Goal: Task Accomplishment & Management: Manage account settings

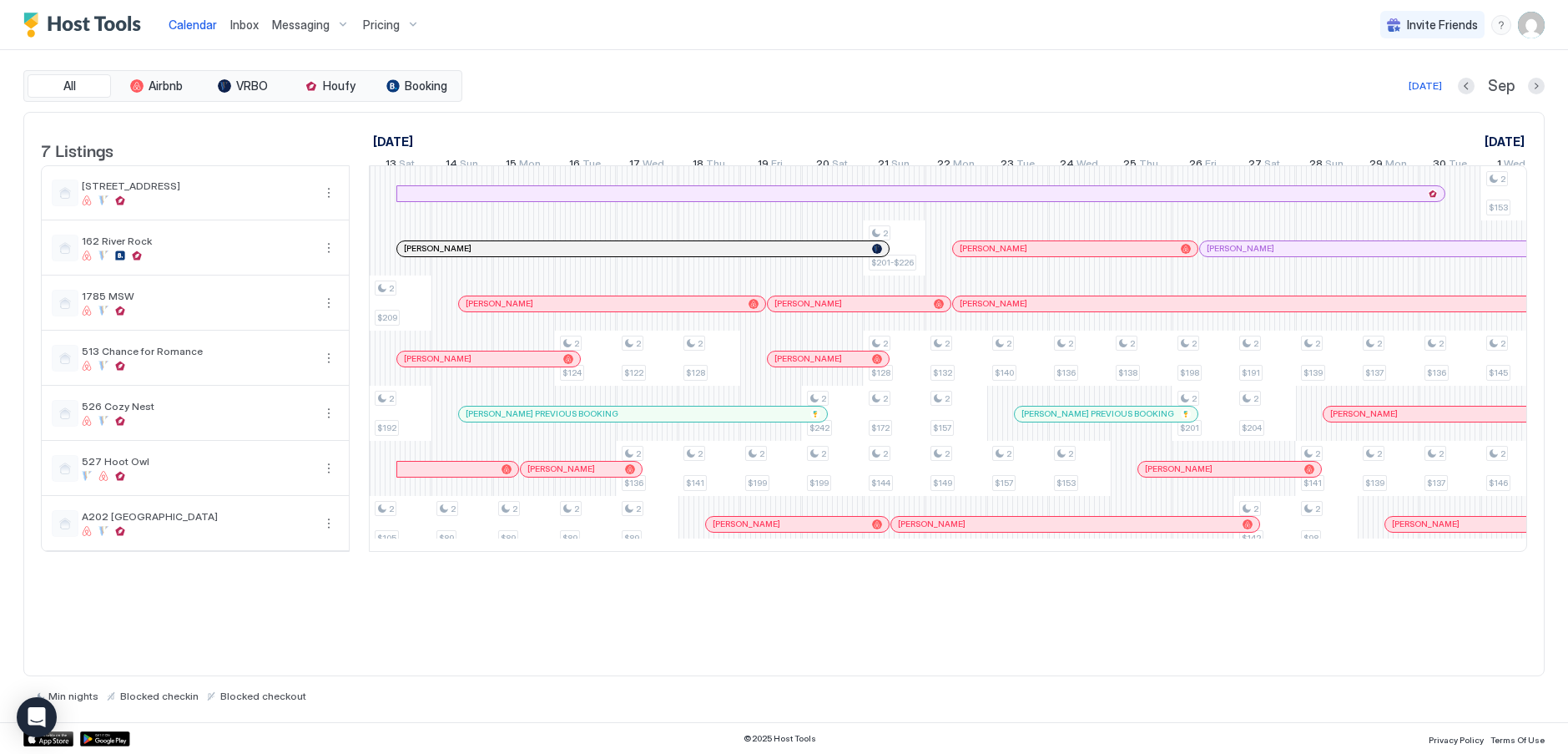
scroll to position [0, 659]
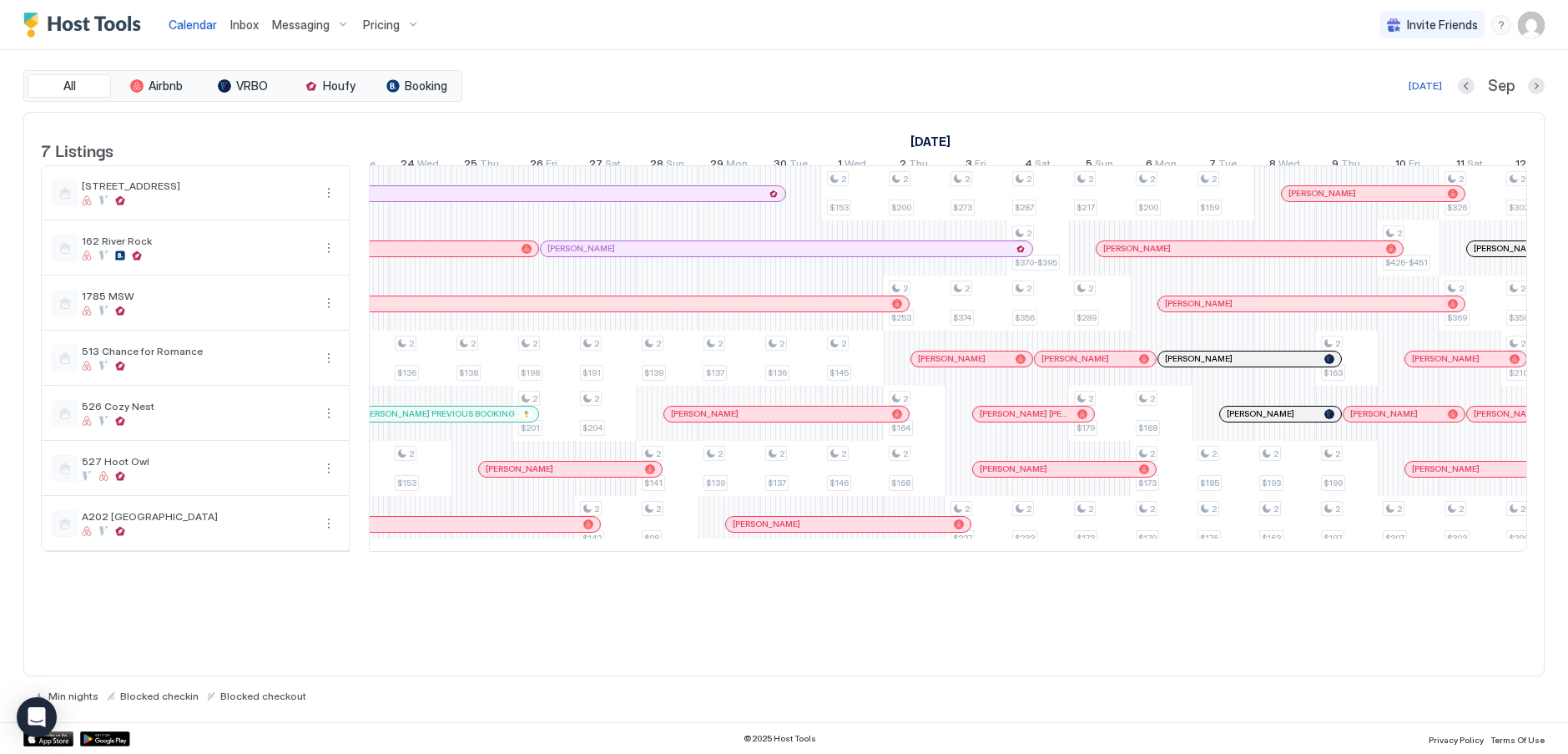
click at [313, 25] on span "Messaging" at bounding box center [301, 25] width 58 height 15
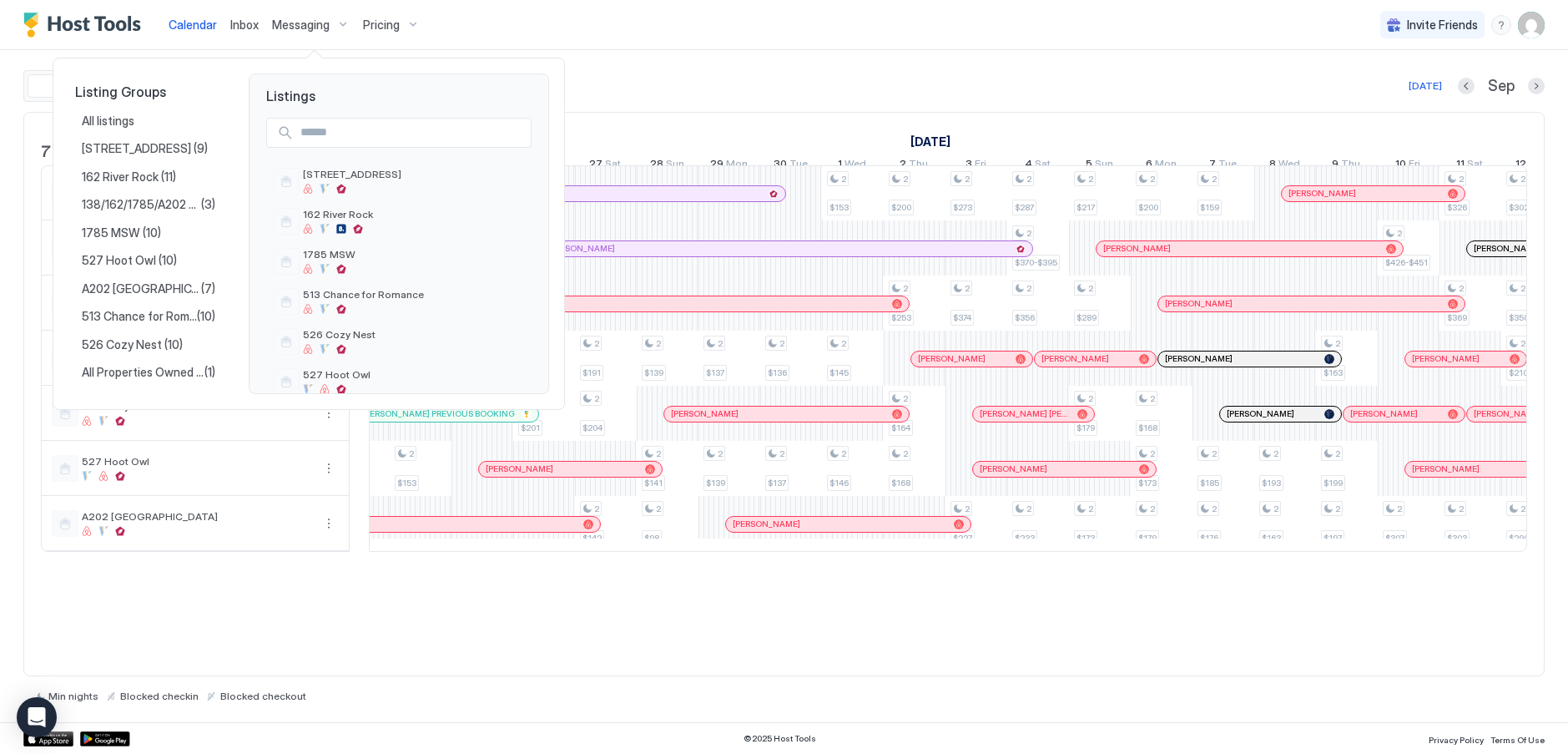
click at [300, 23] on div at bounding box center [784, 377] width 1568 height 754
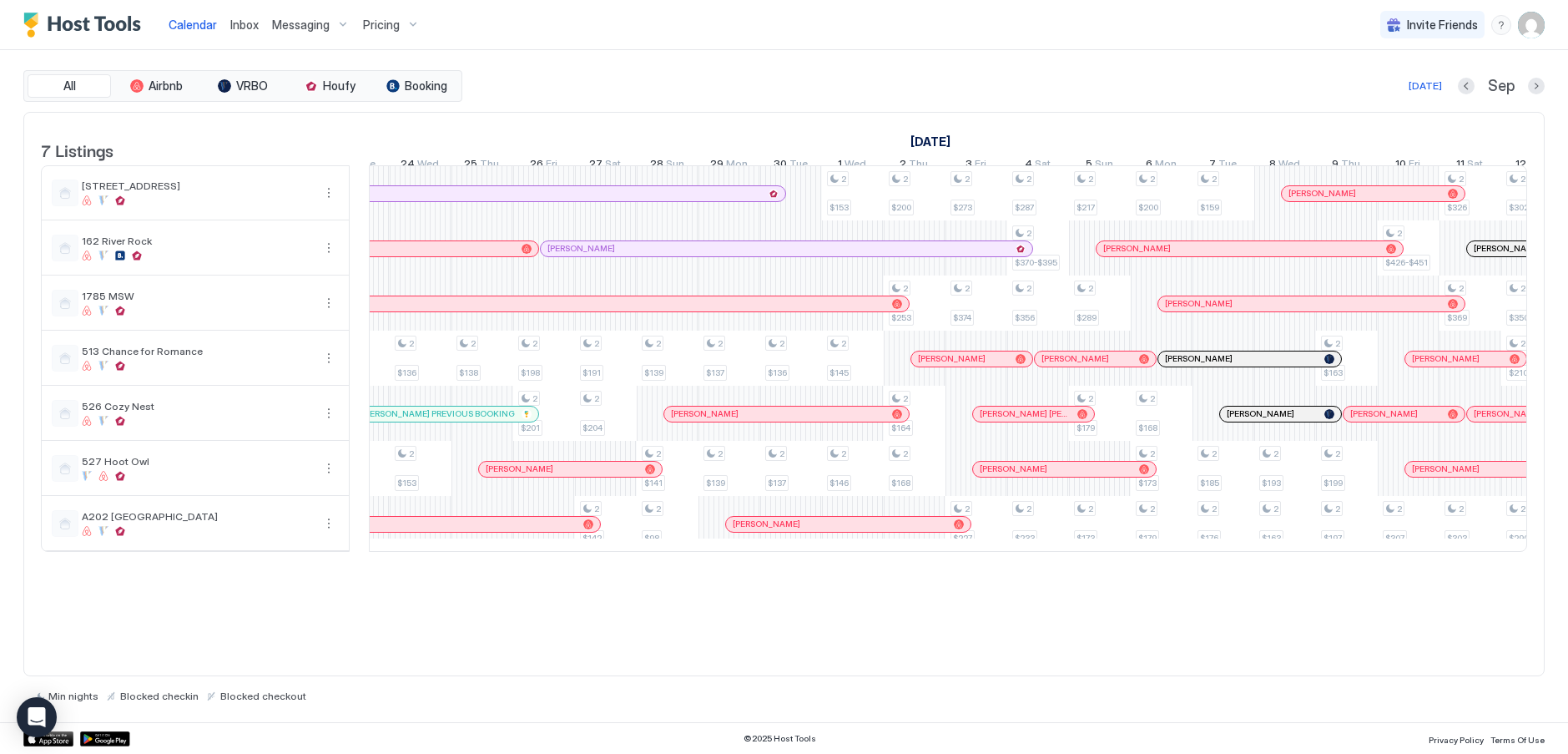
click at [237, 20] on span "Inbox" at bounding box center [244, 25] width 28 height 14
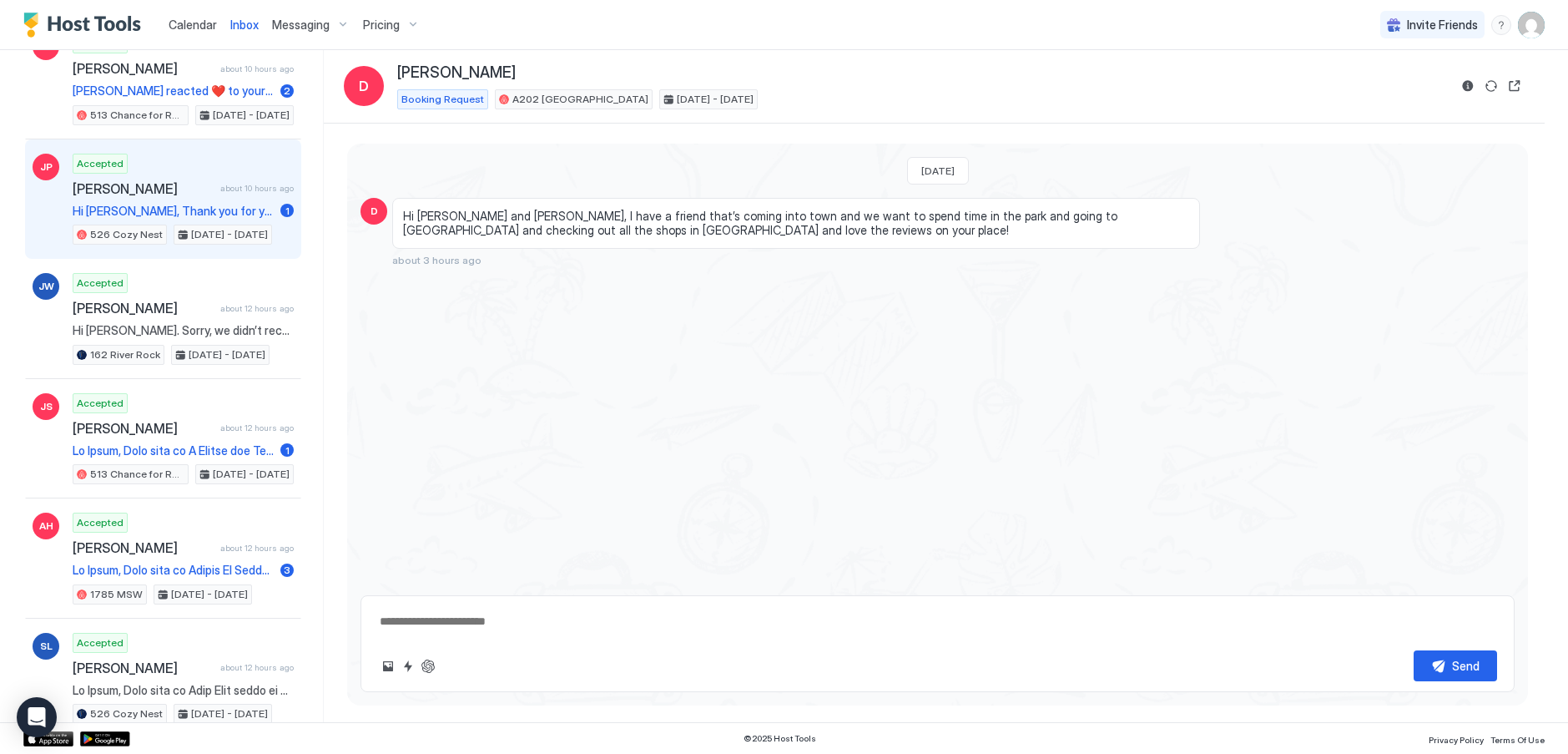
scroll to position [334, 0]
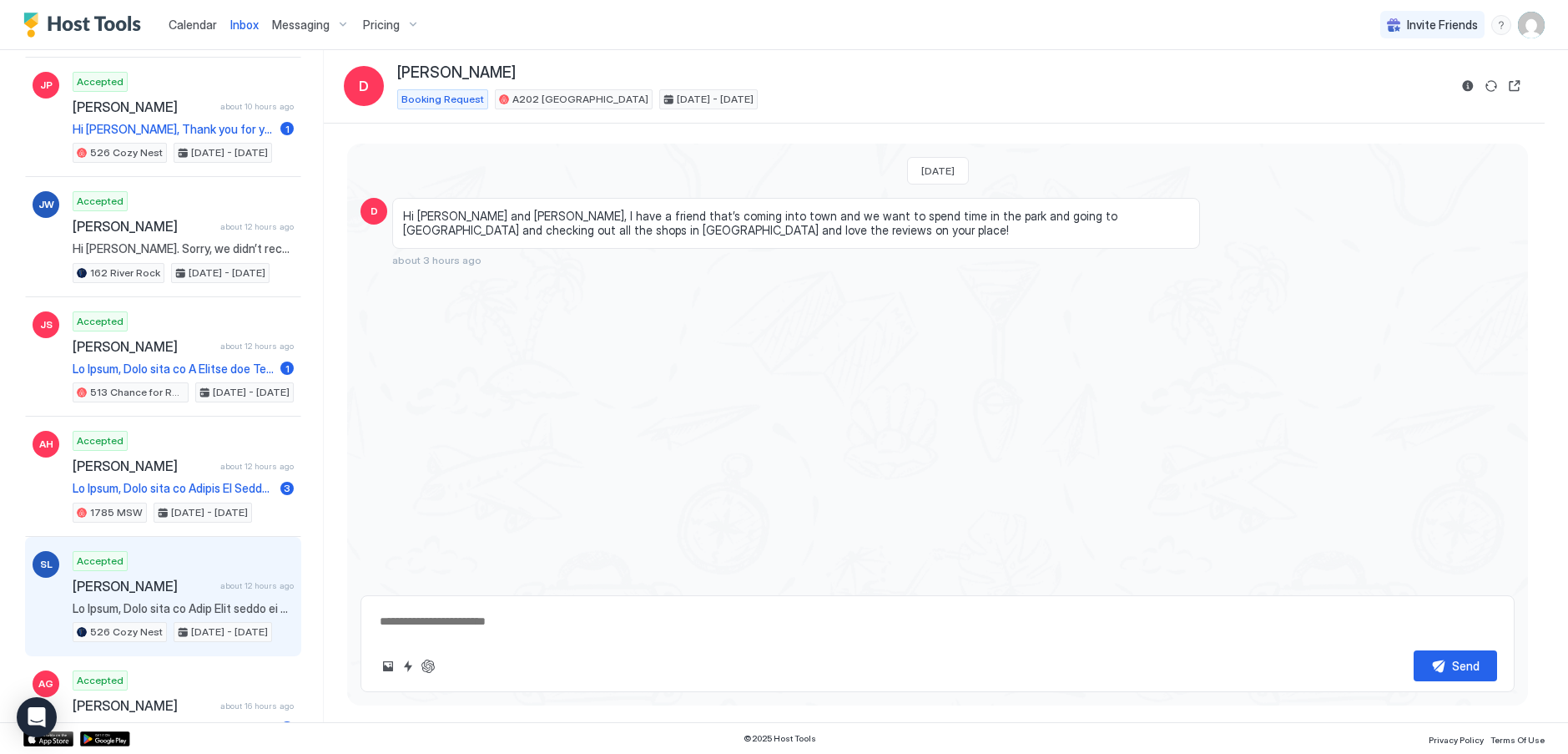
click at [104, 580] on span "[PERSON_NAME]" at bounding box center [143, 585] width 141 height 17
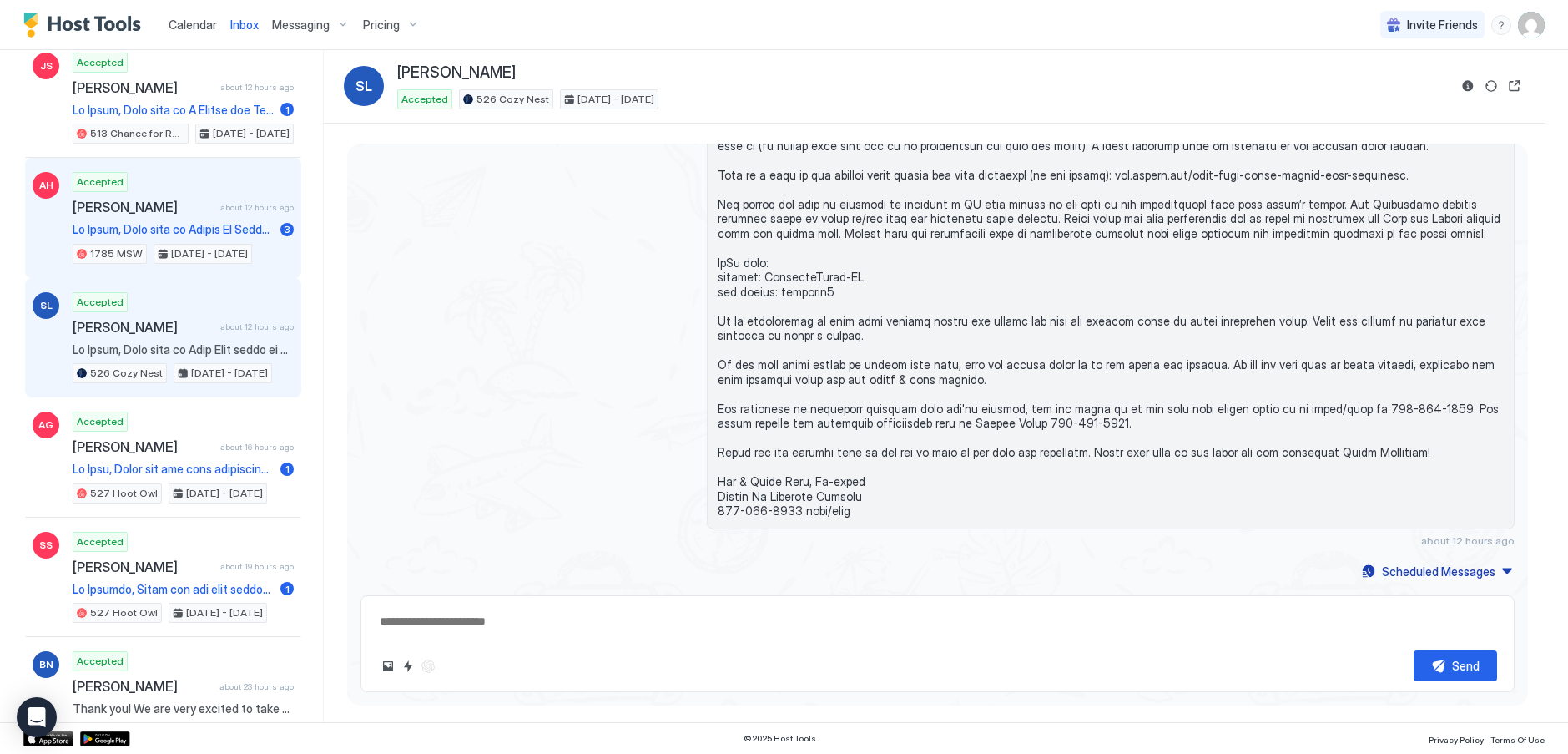
scroll to position [751, 0]
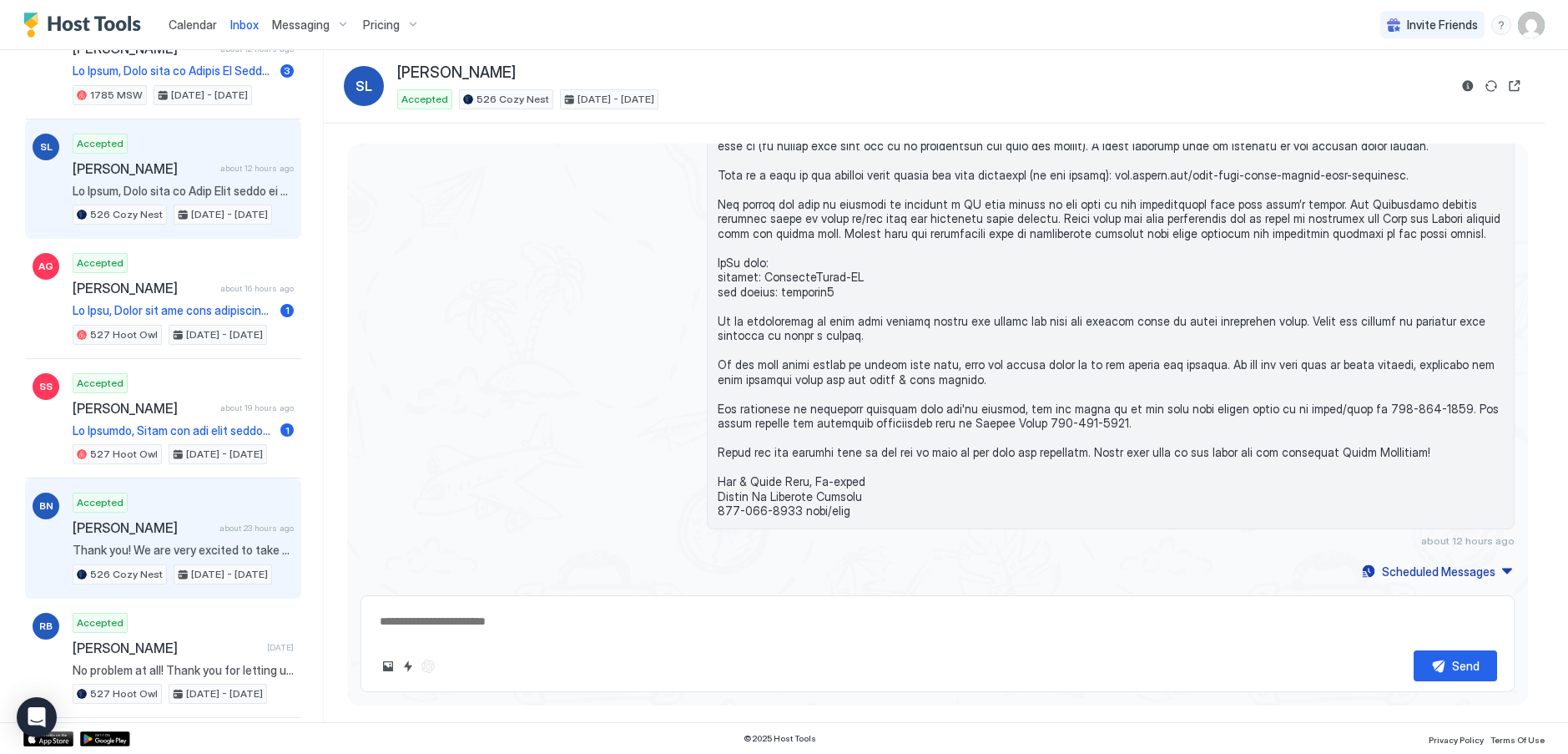
click at [116, 524] on span "[PERSON_NAME]" at bounding box center [143, 527] width 140 height 17
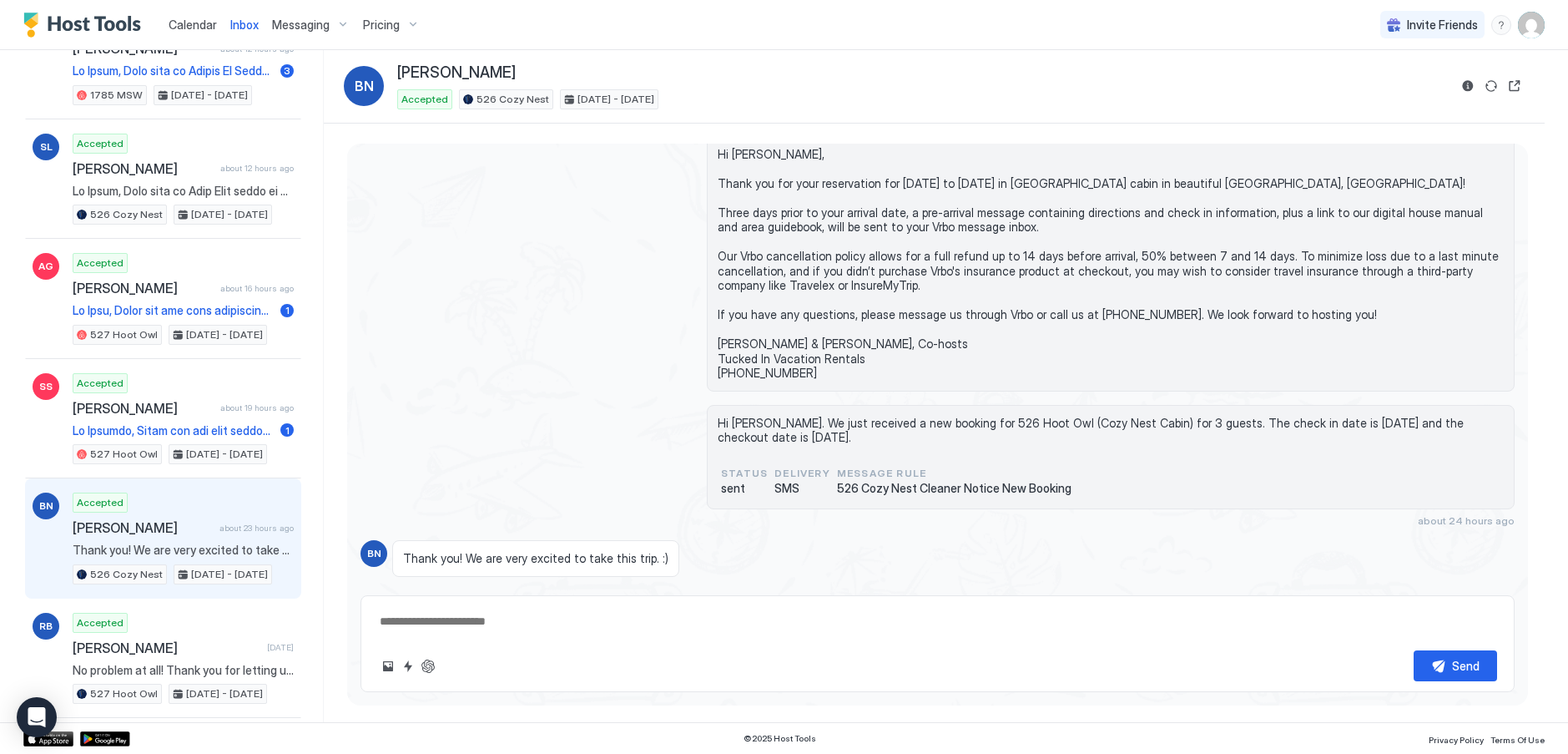
scroll to position [110, 0]
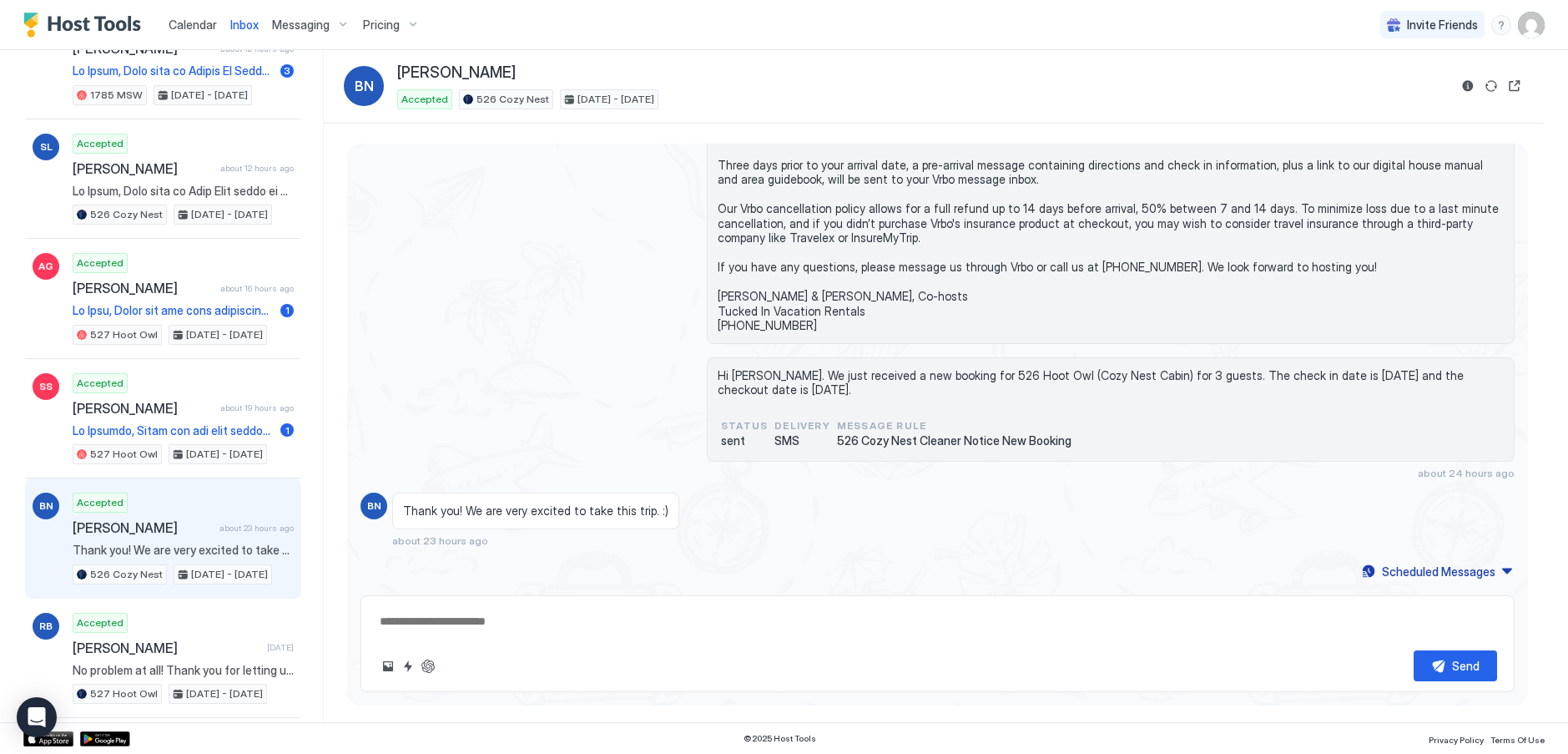
click at [592, 616] on textarea at bounding box center [938, 621] width 1119 height 31
type textarea "**********"
click at [1445, 662] on button "Send" at bounding box center [1456, 665] width 83 height 31
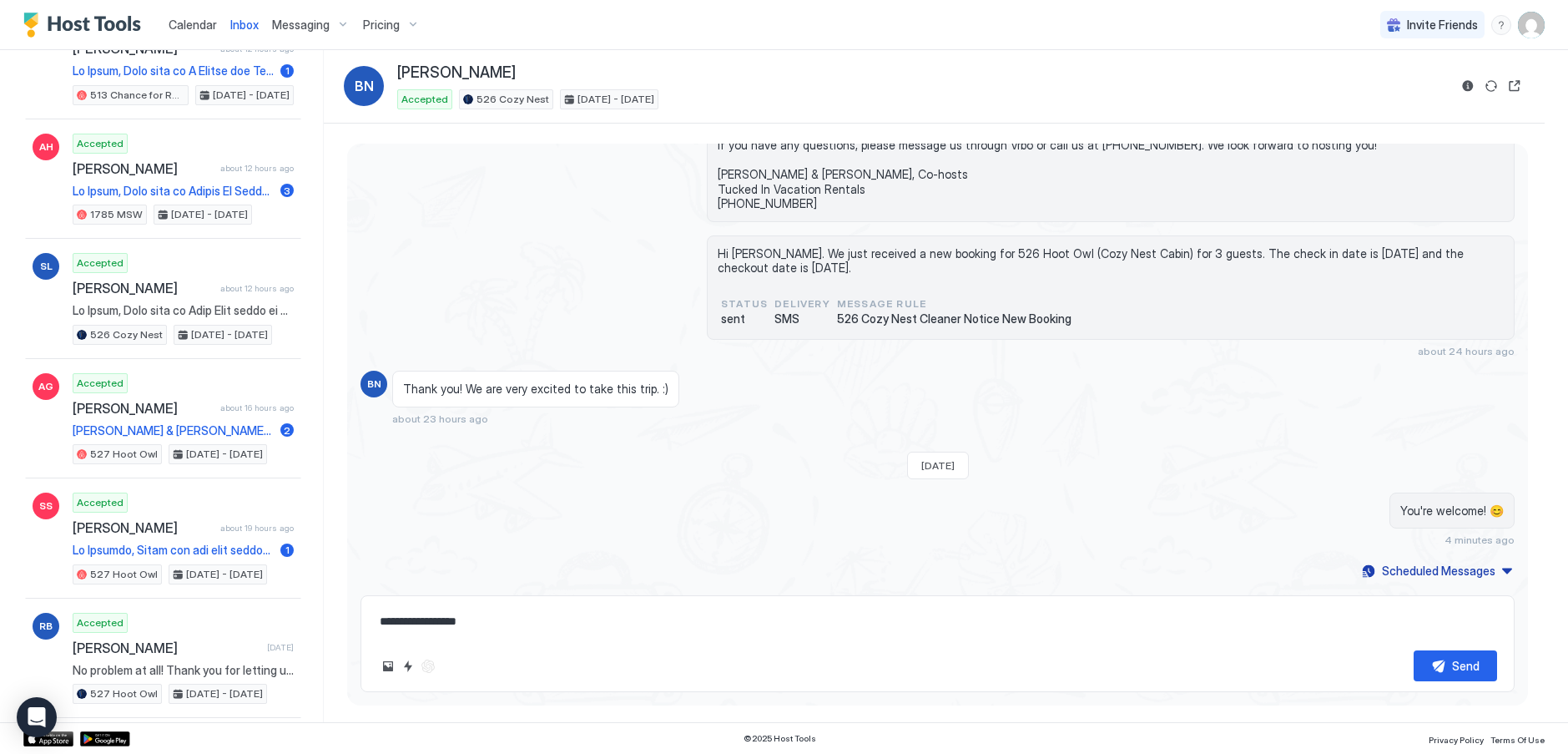
scroll to position [0, 0]
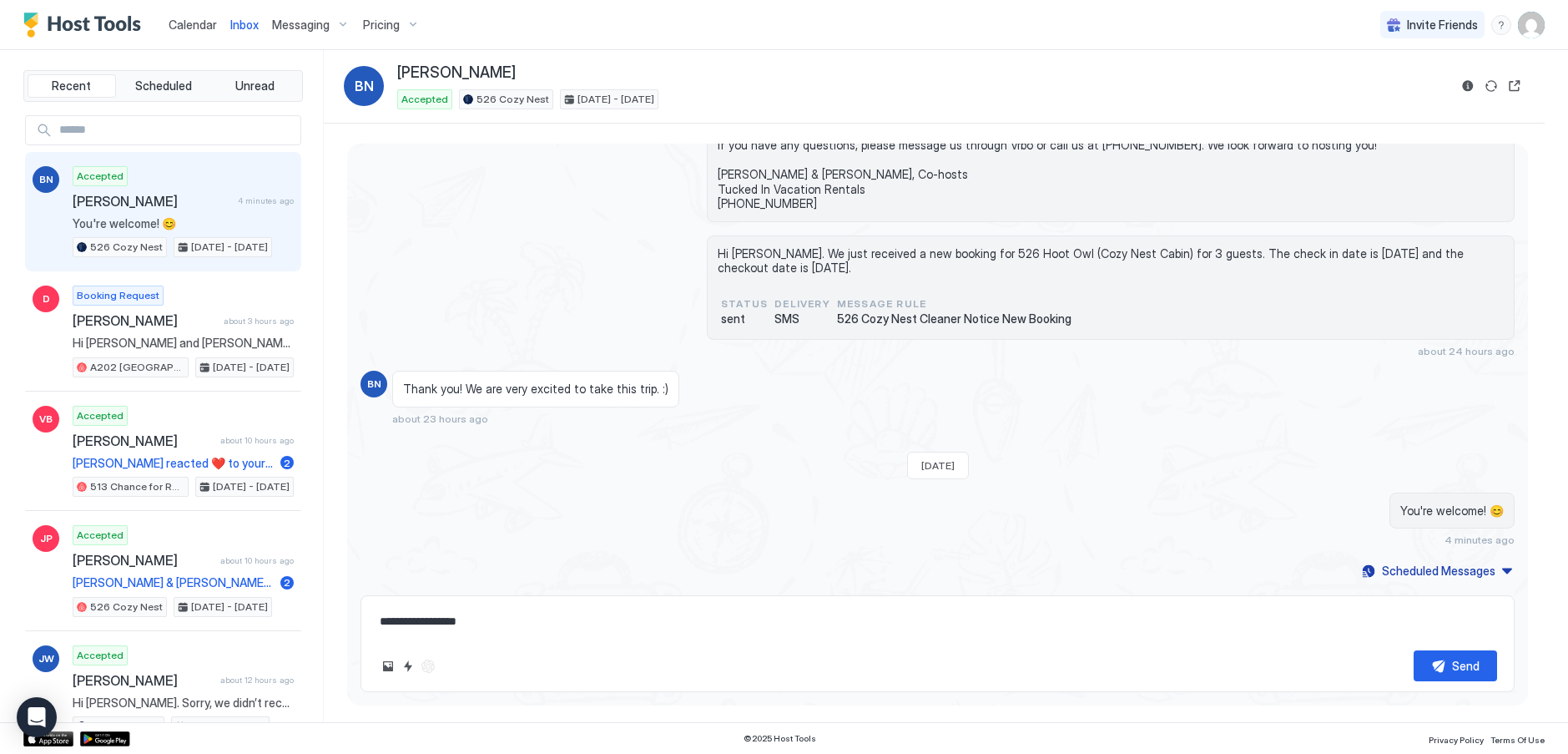
click at [1533, 26] on img "User profile" at bounding box center [1531, 25] width 26 height 26
click at [1408, 89] on div "Settings" at bounding box center [1437, 93] width 212 height 29
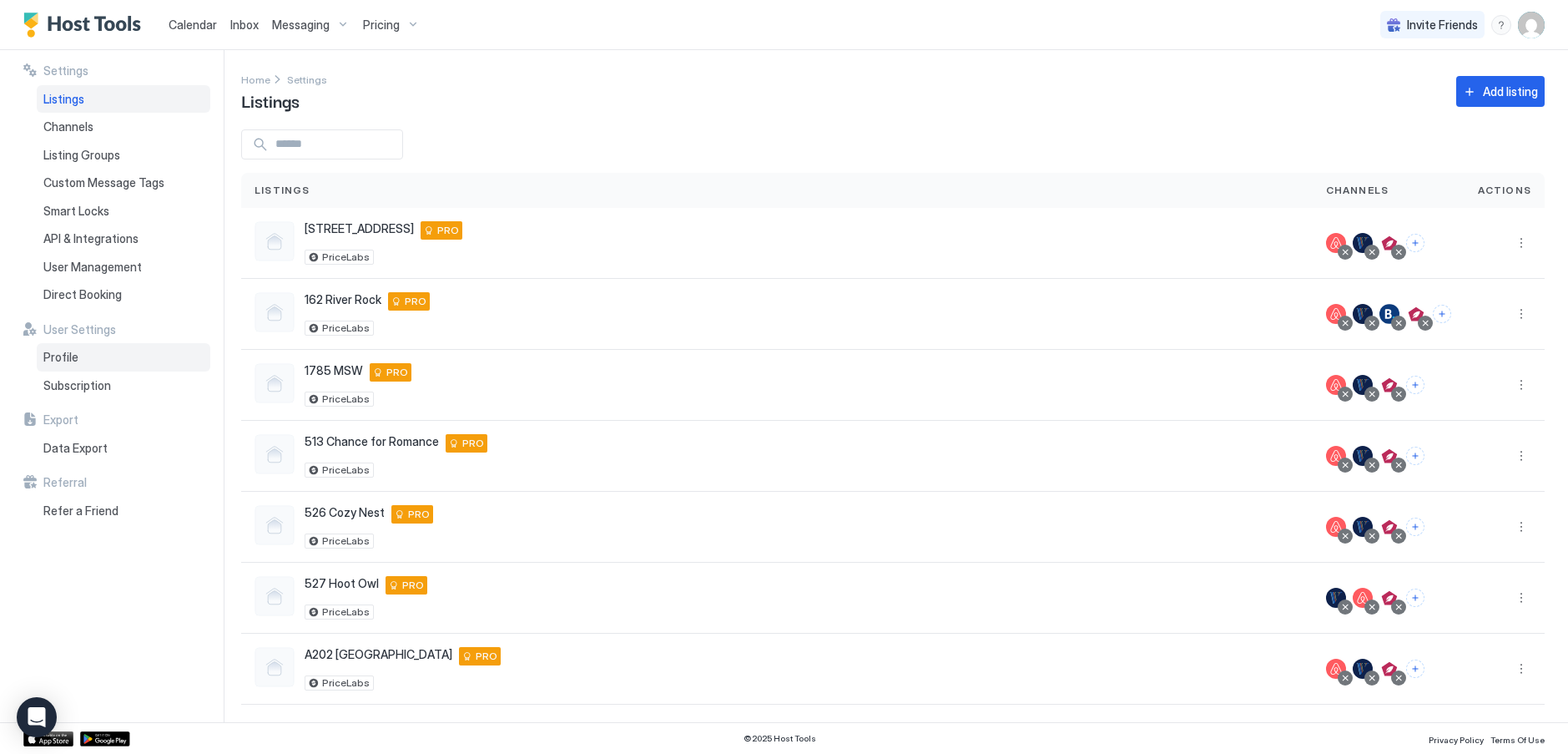
click at [72, 356] on span "Profile" at bounding box center [61, 356] width 35 height 15
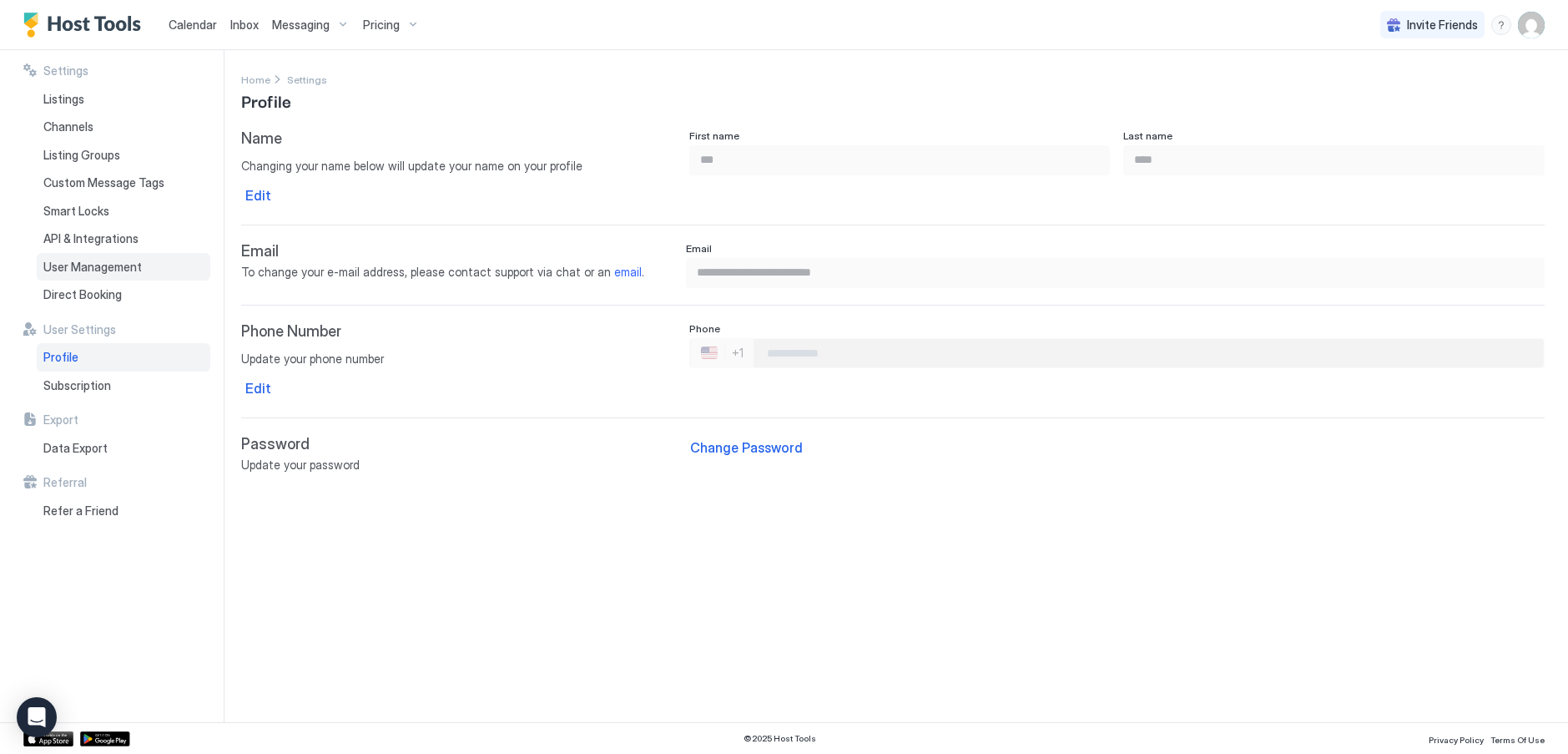
click at [118, 269] on span "User Management" at bounding box center [92, 267] width 98 height 15
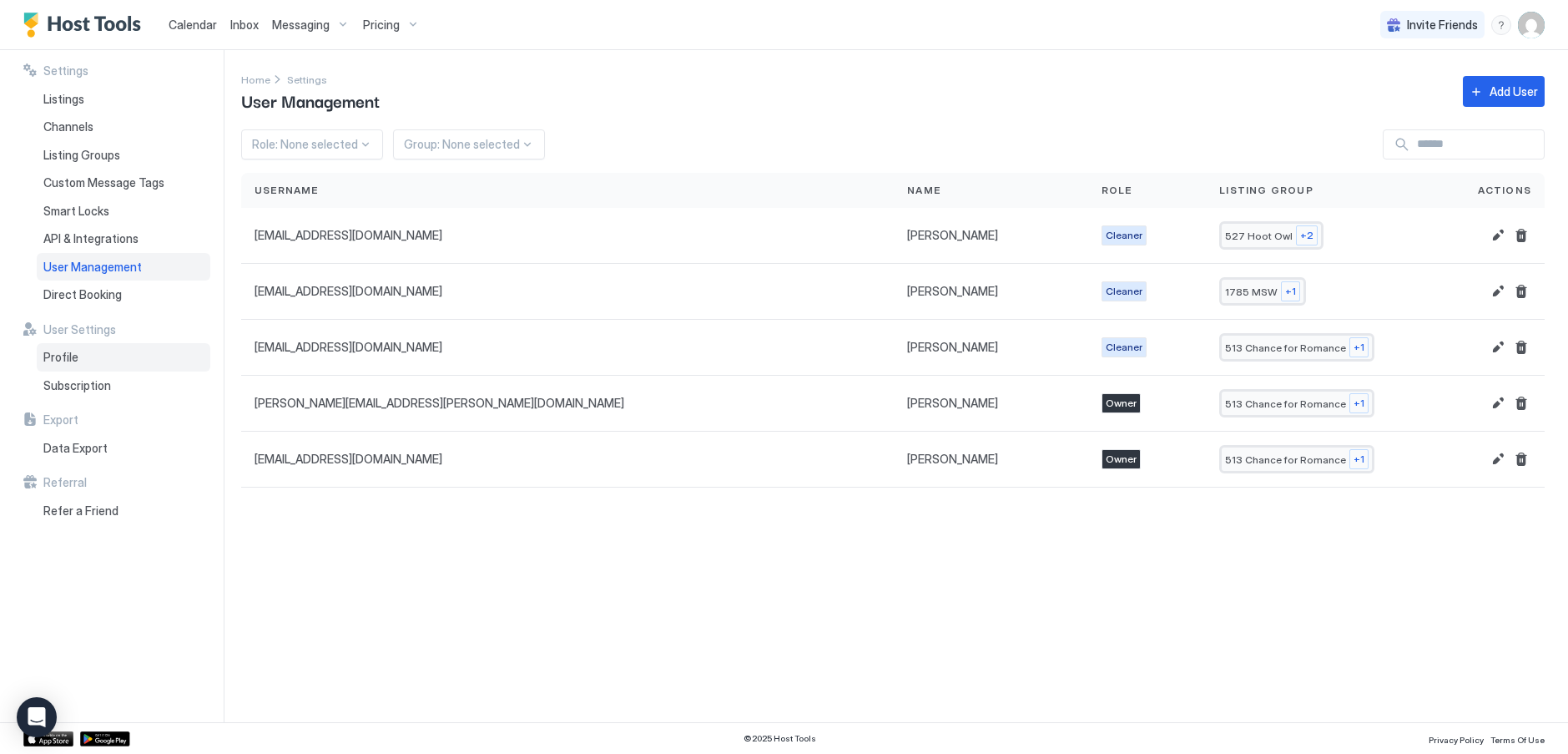
click at [61, 361] on span "Profile" at bounding box center [61, 356] width 35 height 15
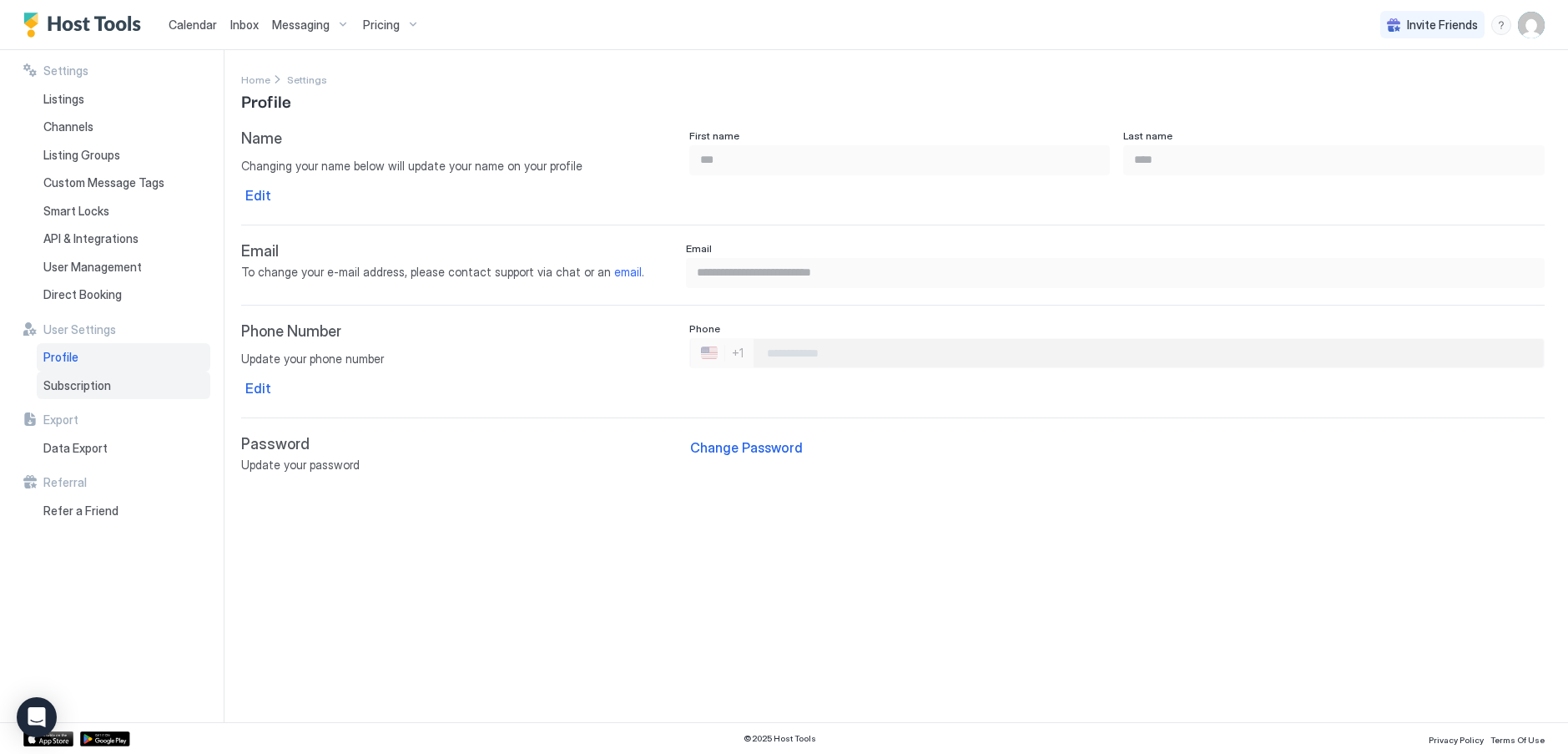
click at [60, 388] on span "Subscription" at bounding box center [76, 385] width 68 height 15
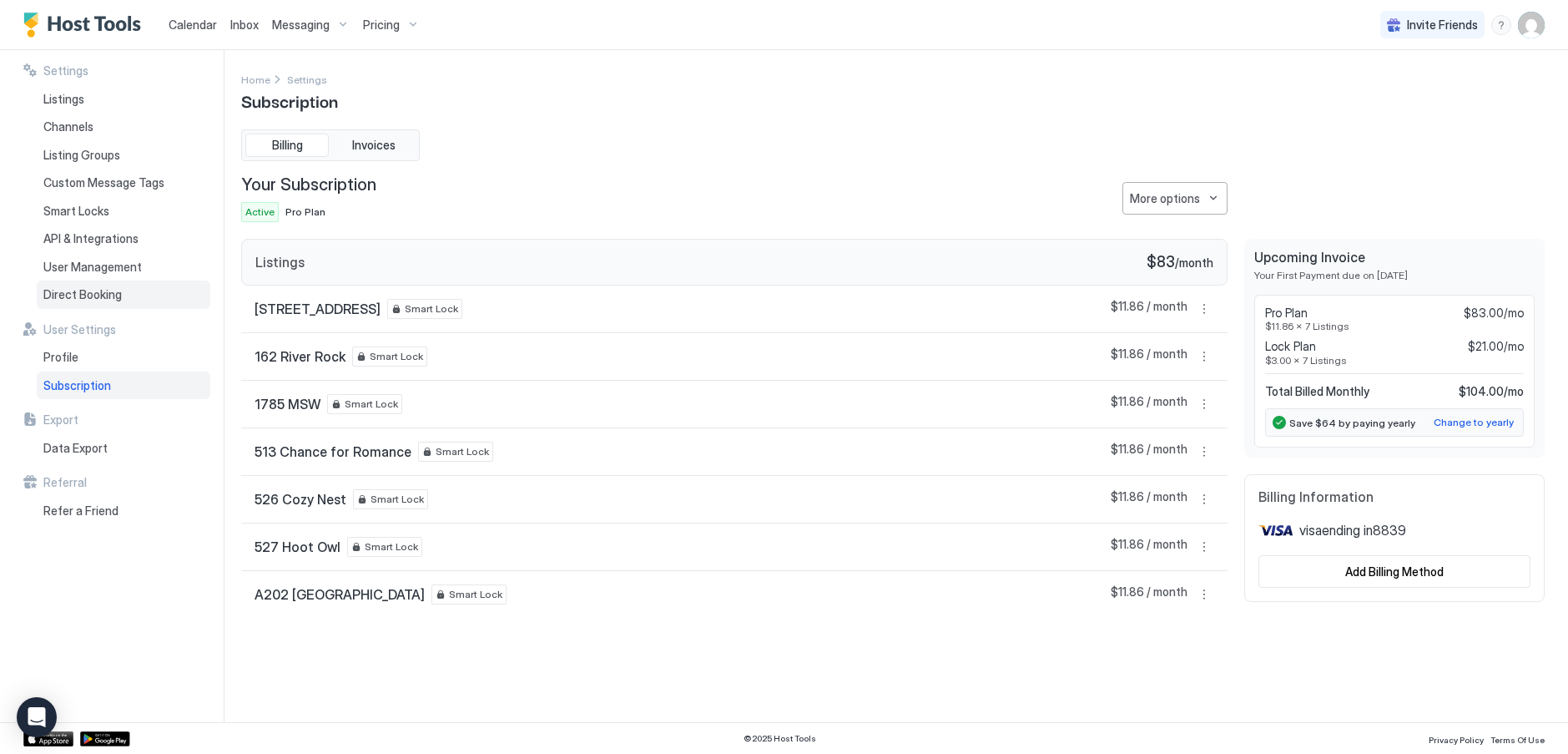
click at [103, 298] on span "Direct Booking" at bounding box center [82, 294] width 78 height 15
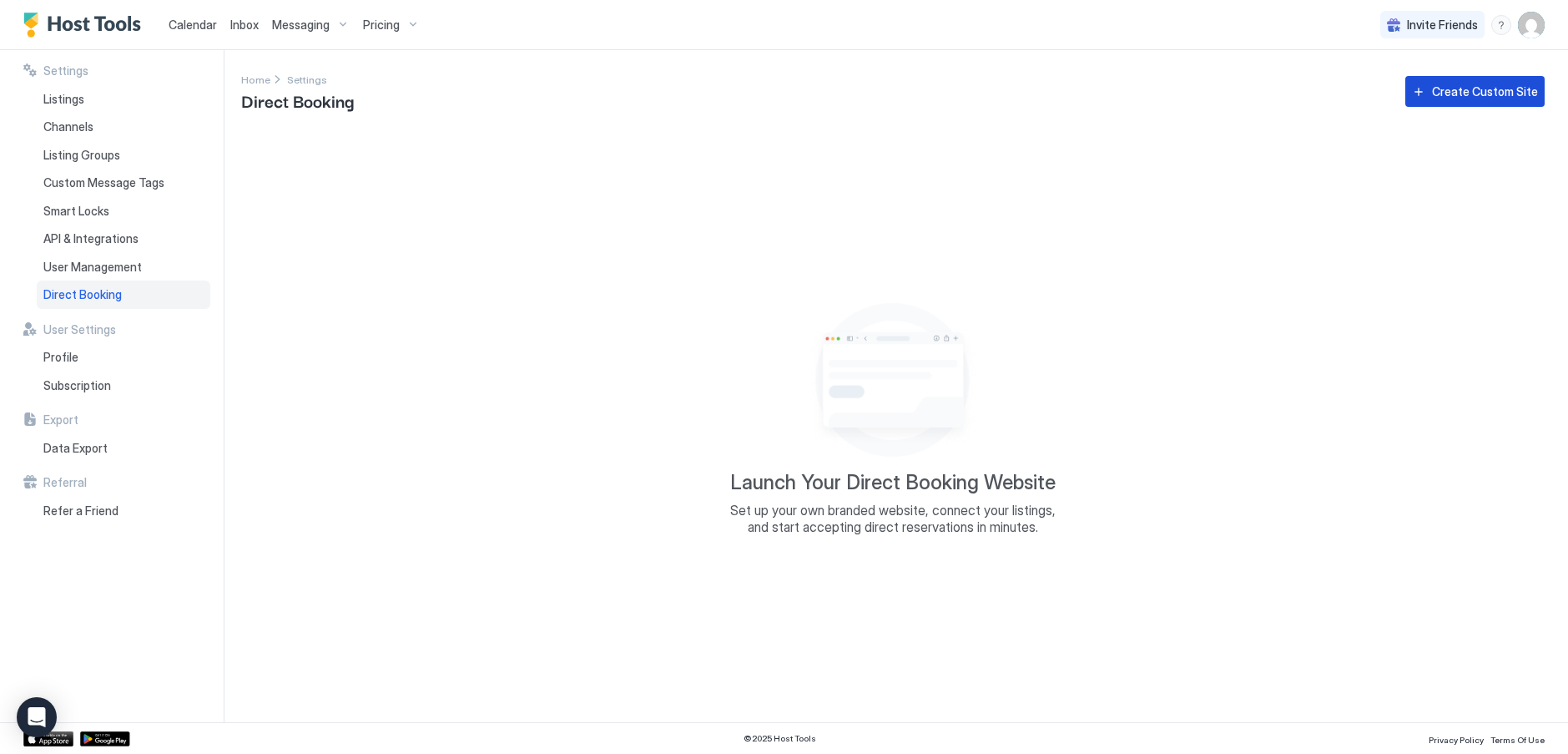
click at [1464, 98] on div "Create Custom Site" at bounding box center [1485, 91] width 106 height 18
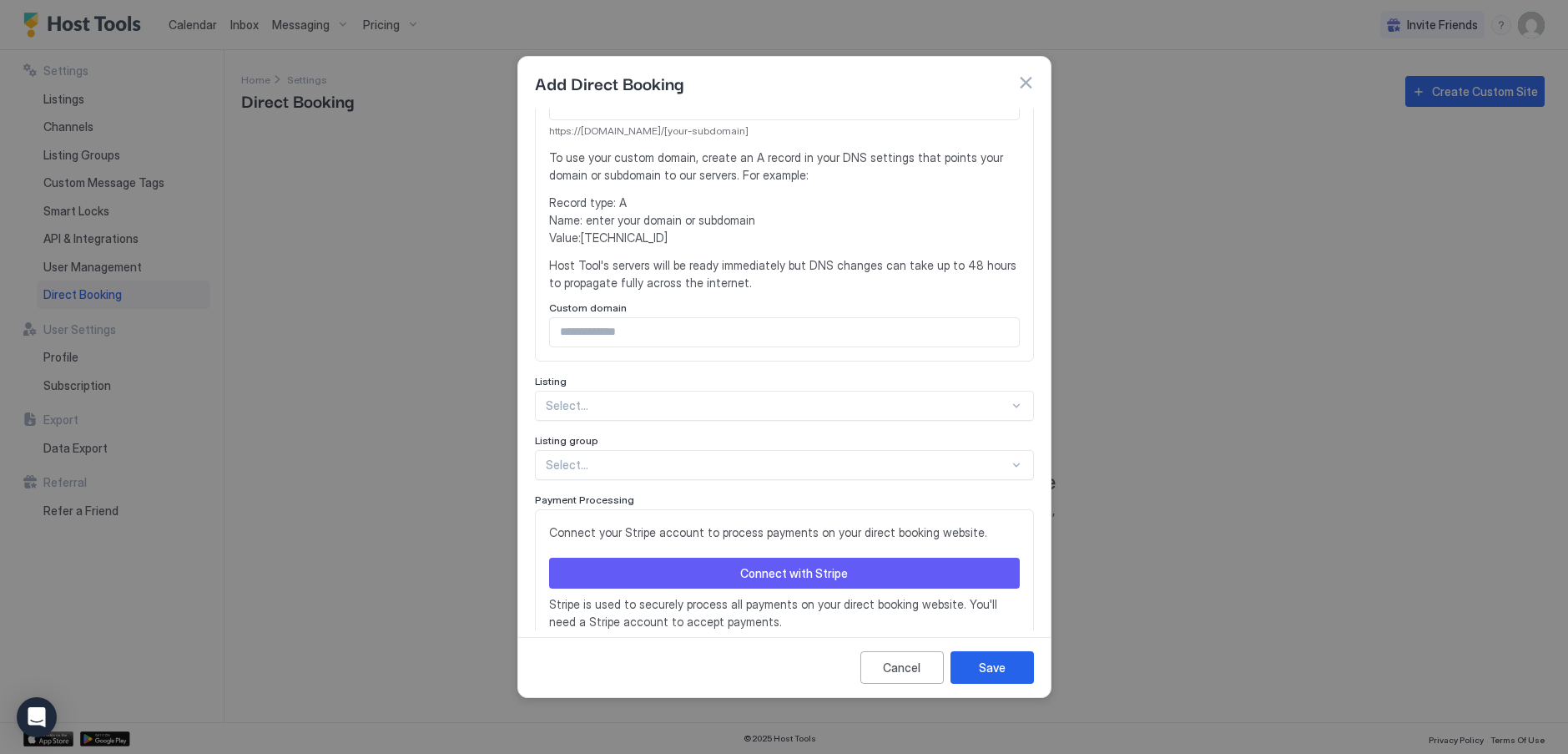
scroll to position [329, 0]
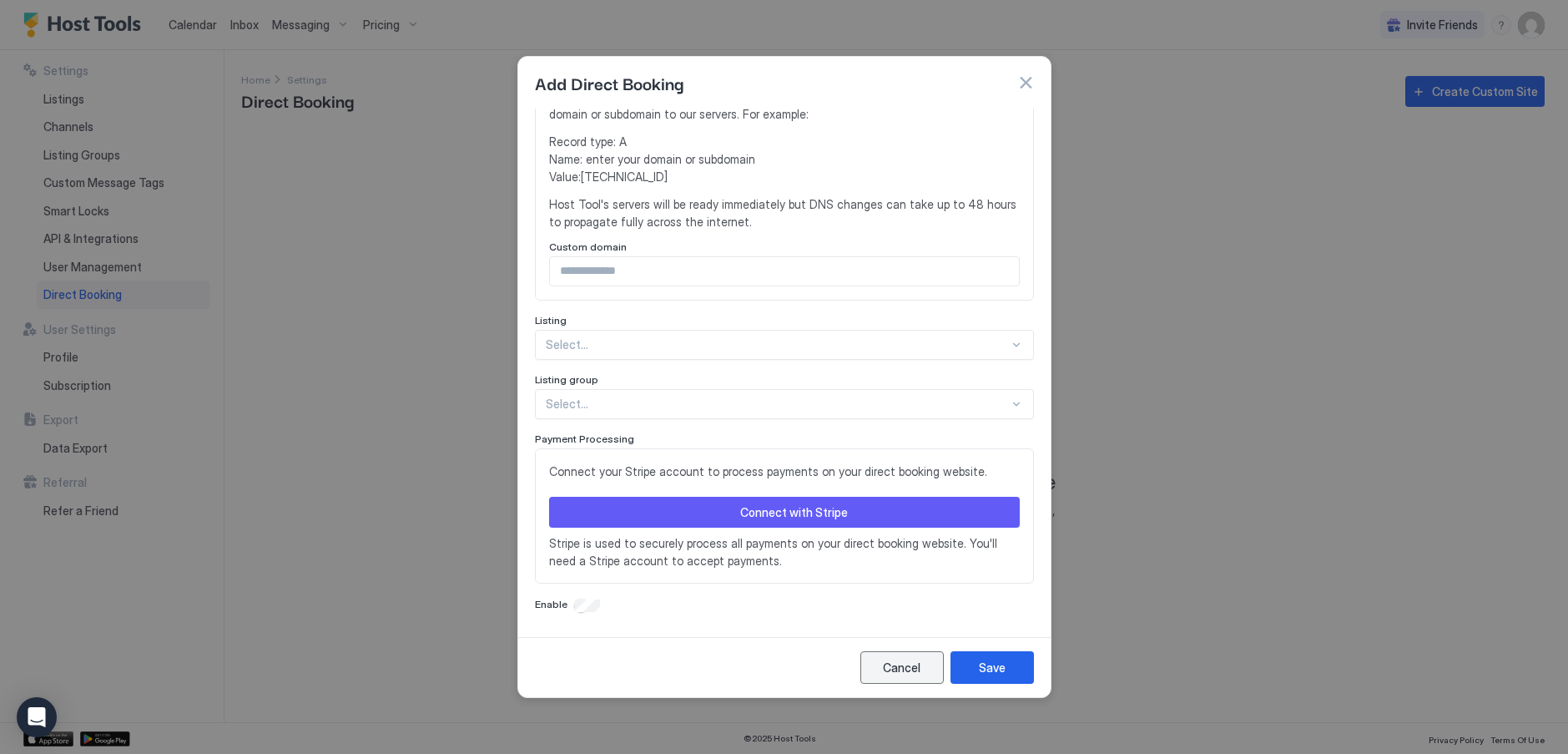
click at [915, 667] on div "Cancel" at bounding box center [902, 667] width 38 height 18
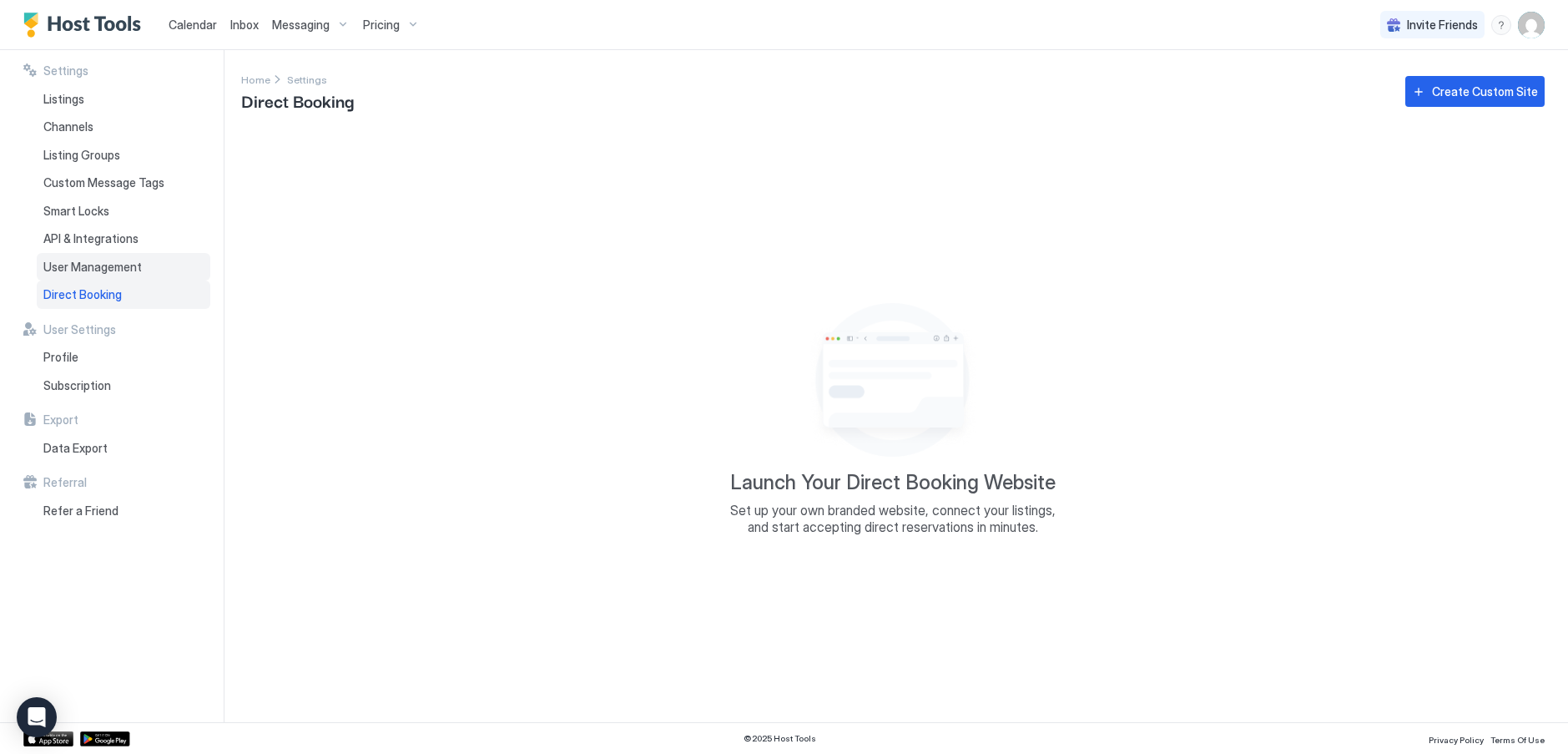
click at [113, 267] on span "User Management" at bounding box center [92, 267] width 98 height 15
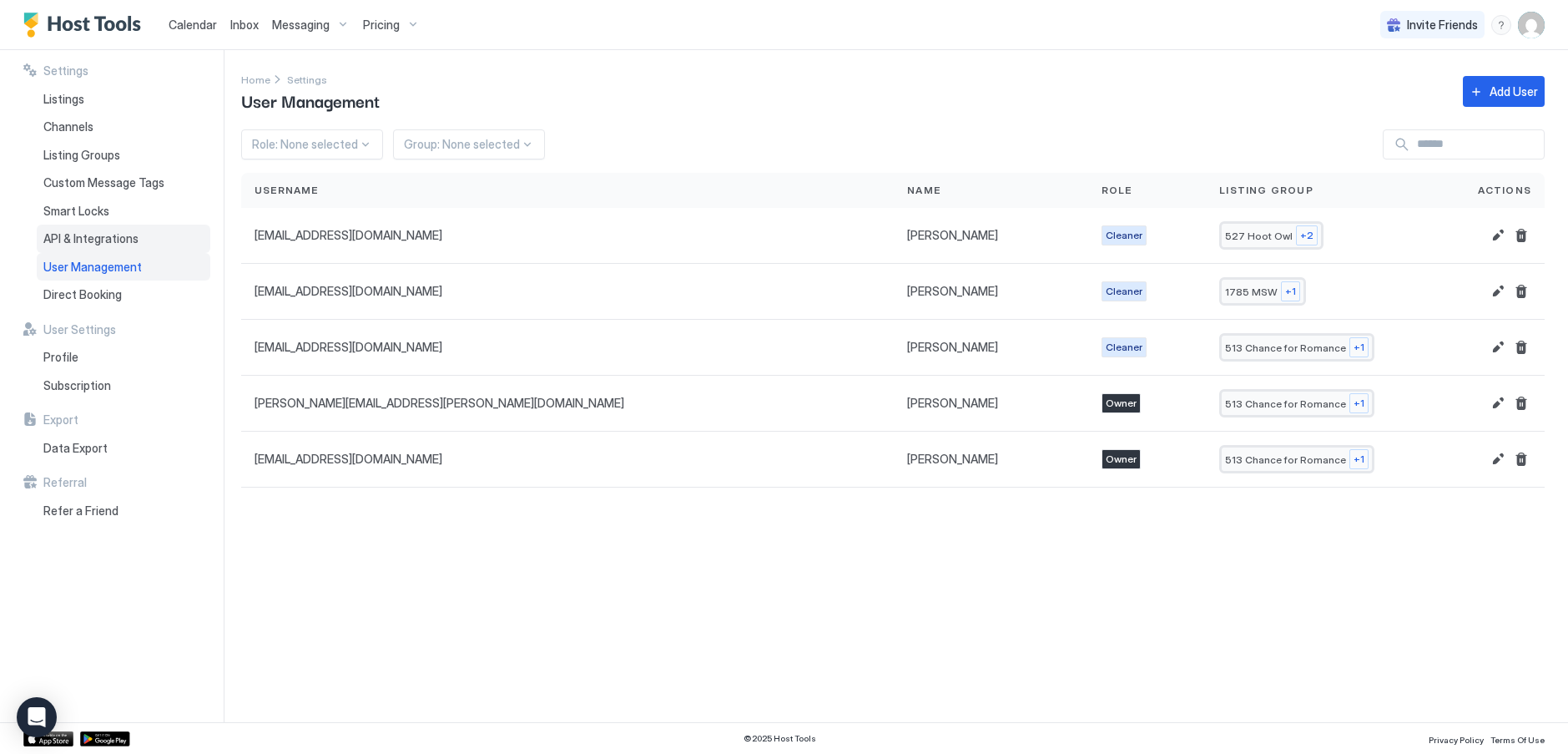
click at [108, 239] on span "API & Integrations" at bounding box center [90, 238] width 95 height 15
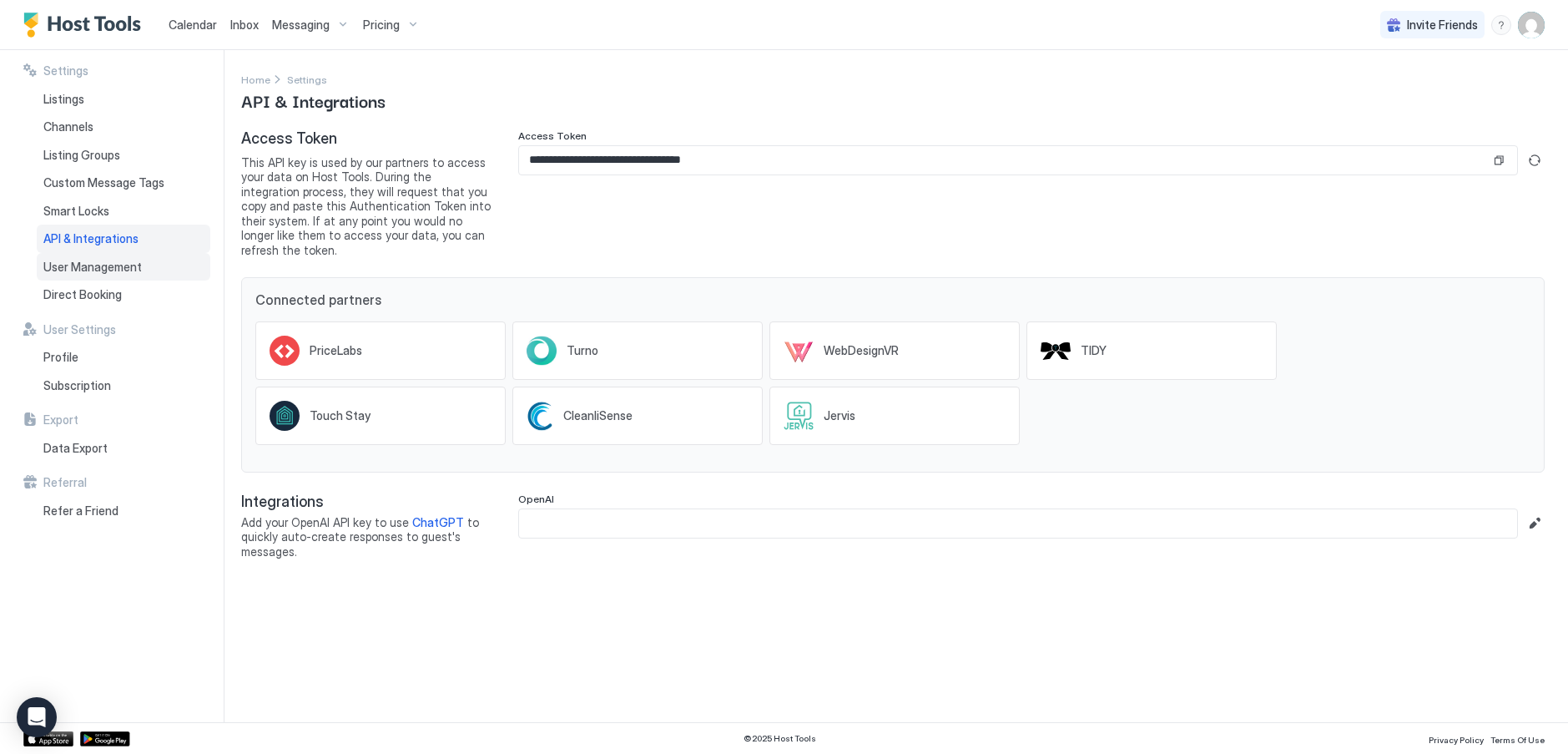
click at [95, 269] on span "User Management" at bounding box center [92, 267] width 98 height 15
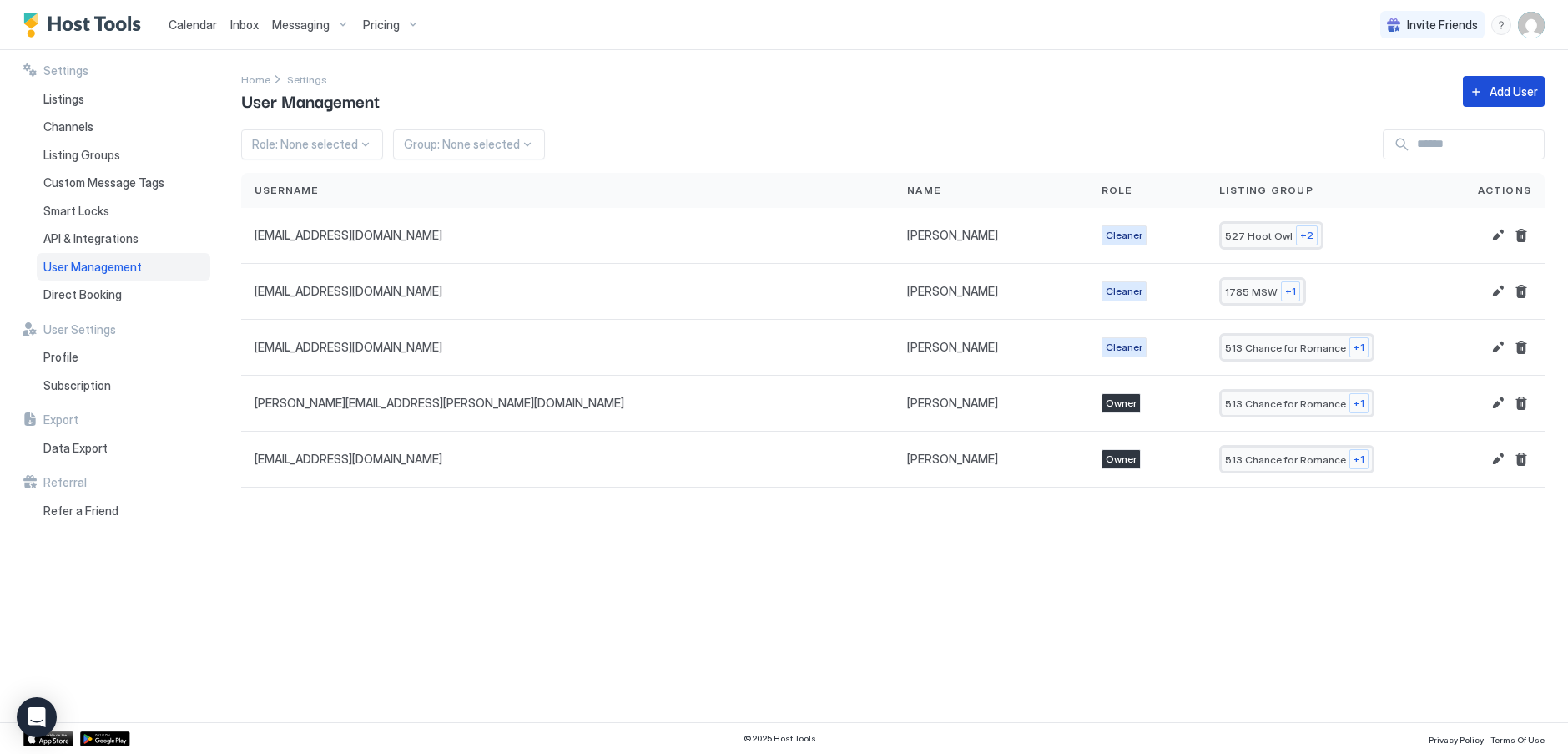
click at [1497, 96] on div "Add User" at bounding box center [1514, 91] width 48 height 18
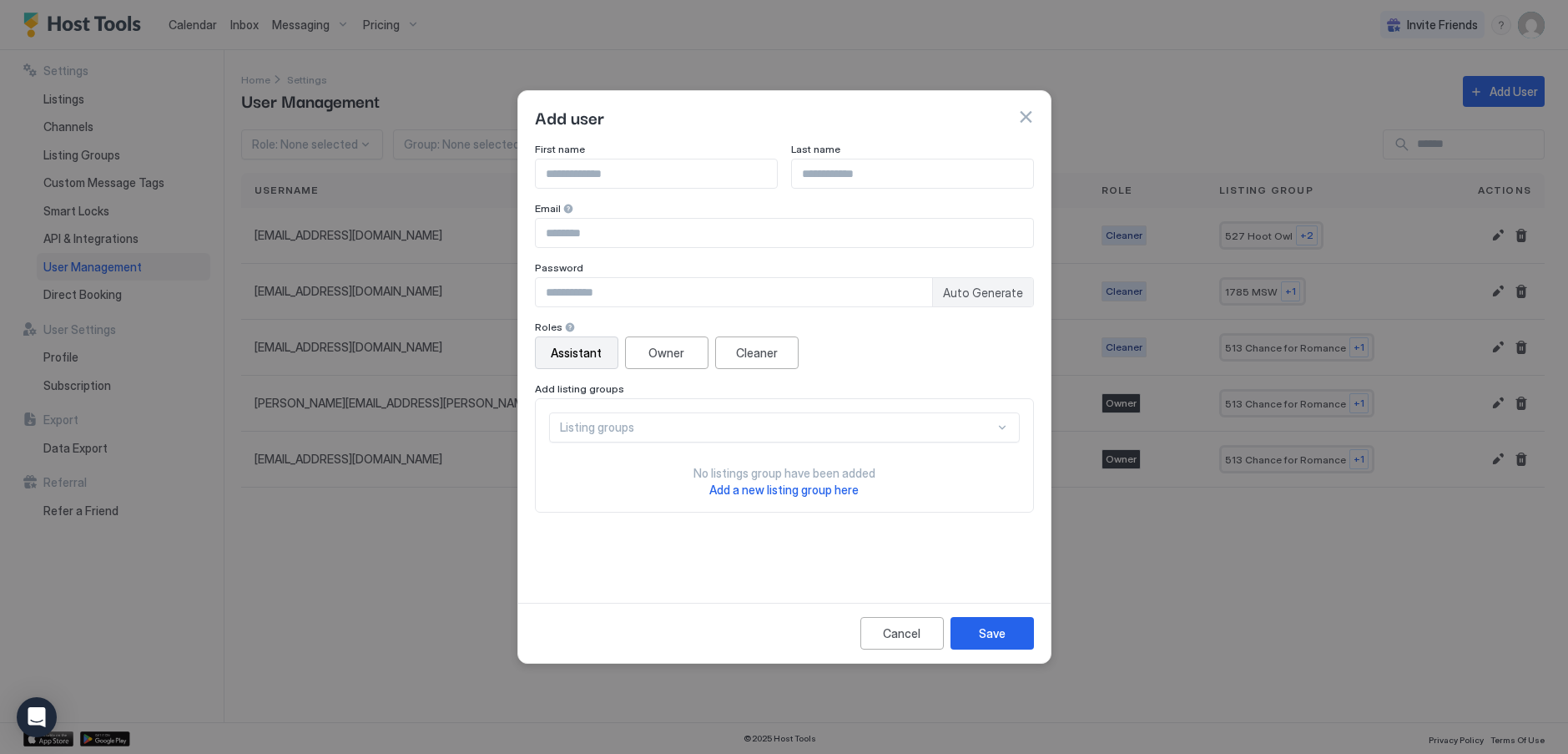
click at [575, 352] on div "Assistant" at bounding box center [576, 353] width 51 height 18
click at [651, 341] on button "Owner" at bounding box center [666, 352] width 83 height 32
click at [742, 348] on div "Cleaner" at bounding box center [758, 353] width 42 height 18
click at [571, 346] on div "Assistant" at bounding box center [576, 353] width 51 height 18
click at [909, 629] on div "Cancel" at bounding box center [902, 633] width 38 height 18
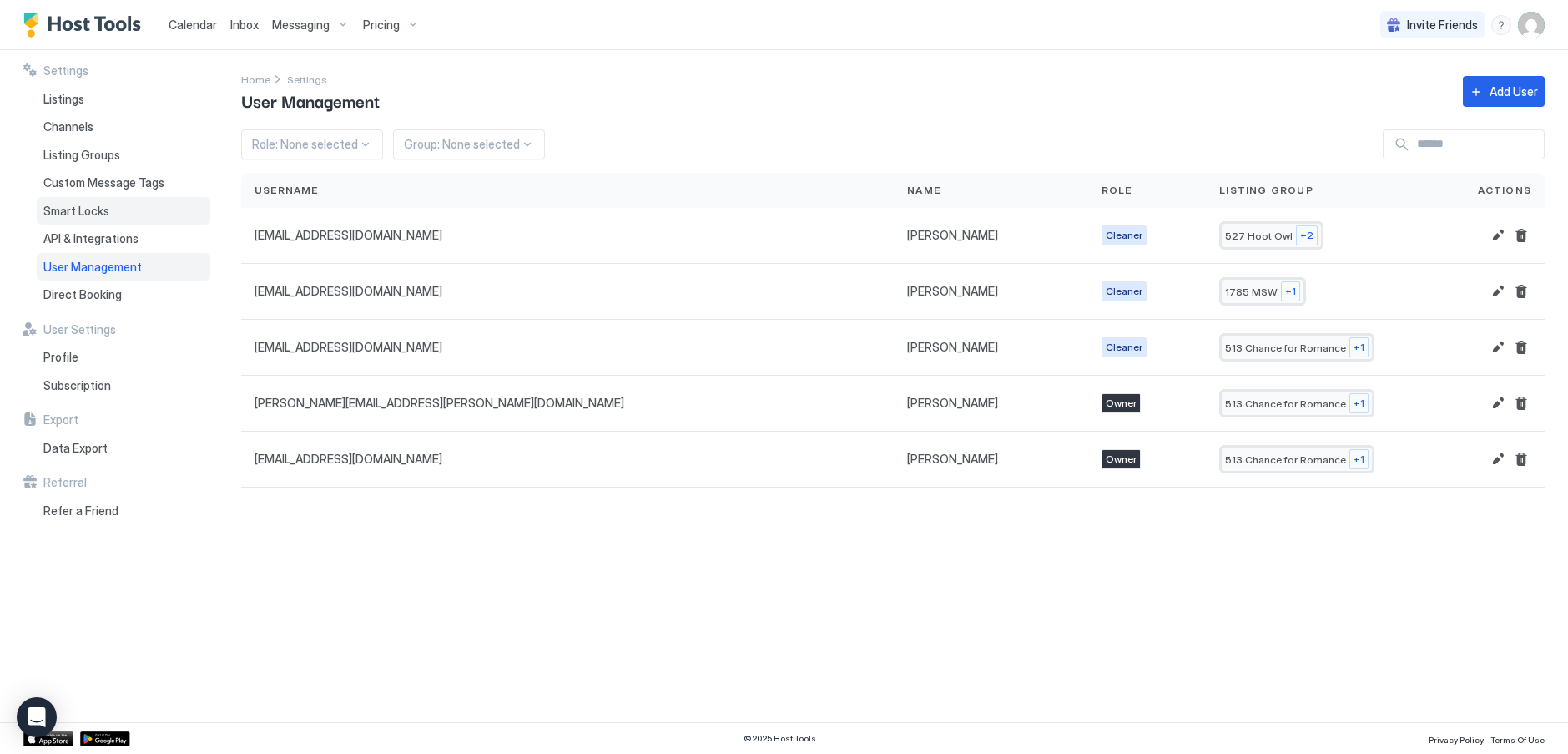
click at [97, 208] on span "Smart Locks" at bounding box center [76, 211] width 66 height 15
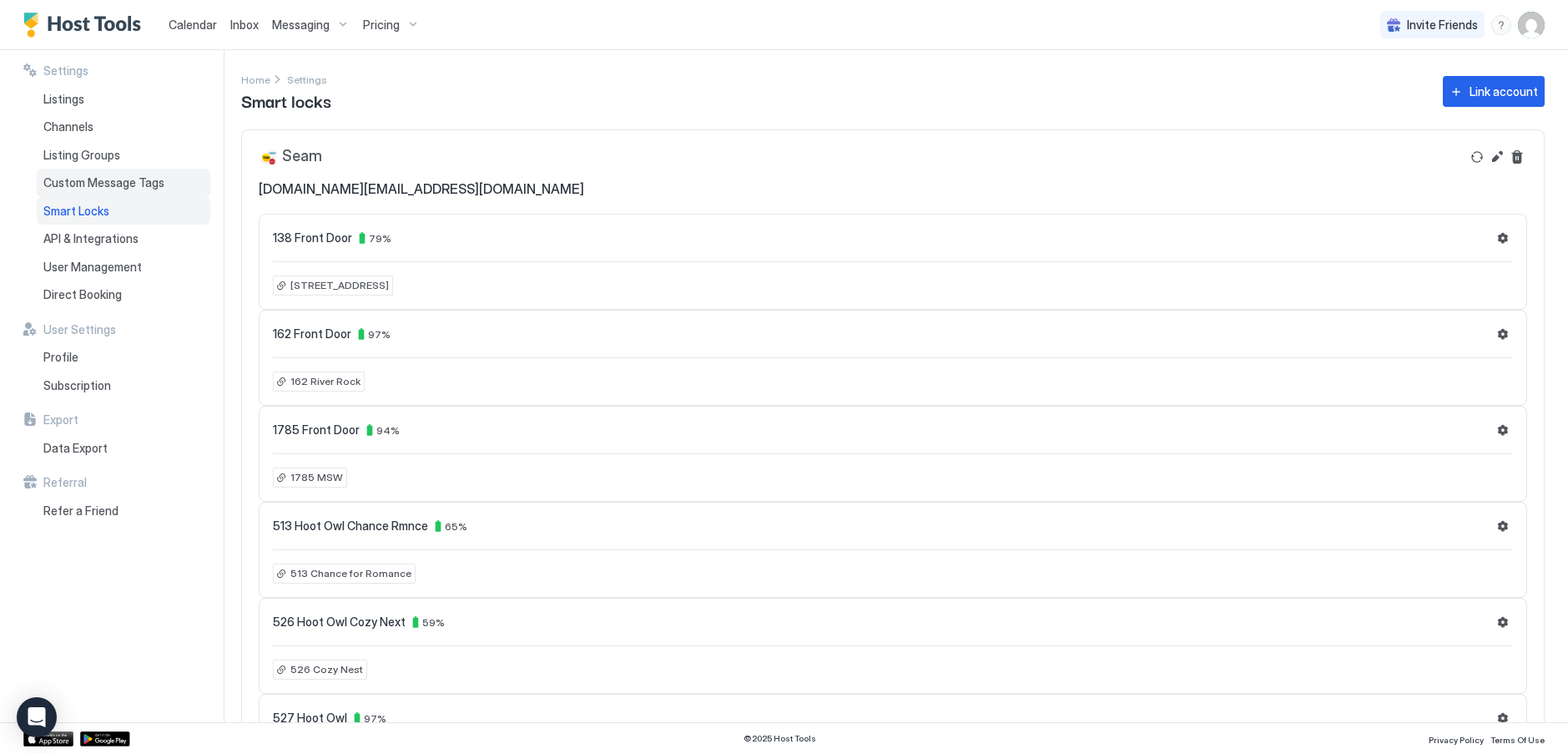
click at [134, 183] on span "Custom Message Tags" at bounding box center [104, 183] width 121 height 15
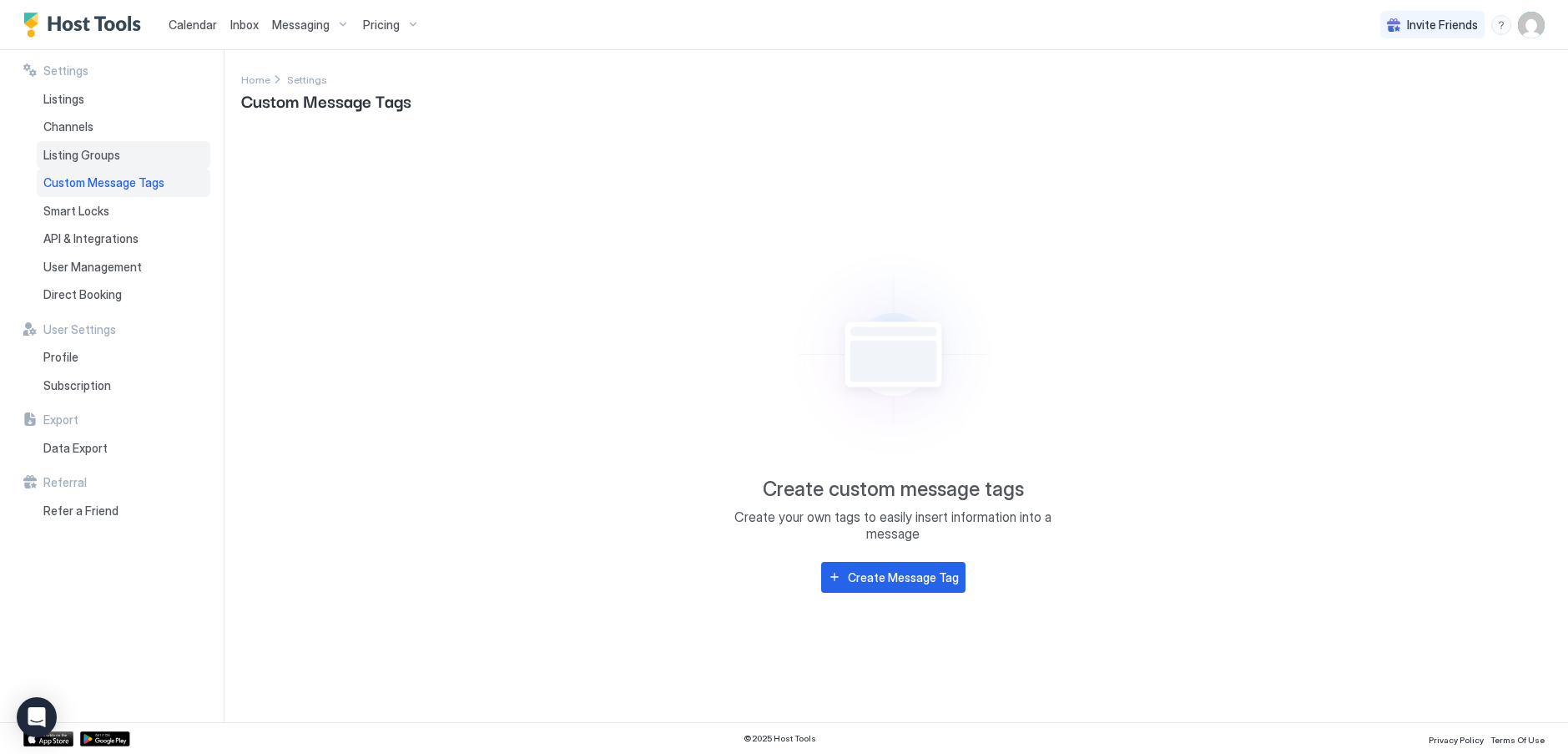
click at [89, 155] on span "Listing Groups" at bounding box center [81, 154] width 76 height 15
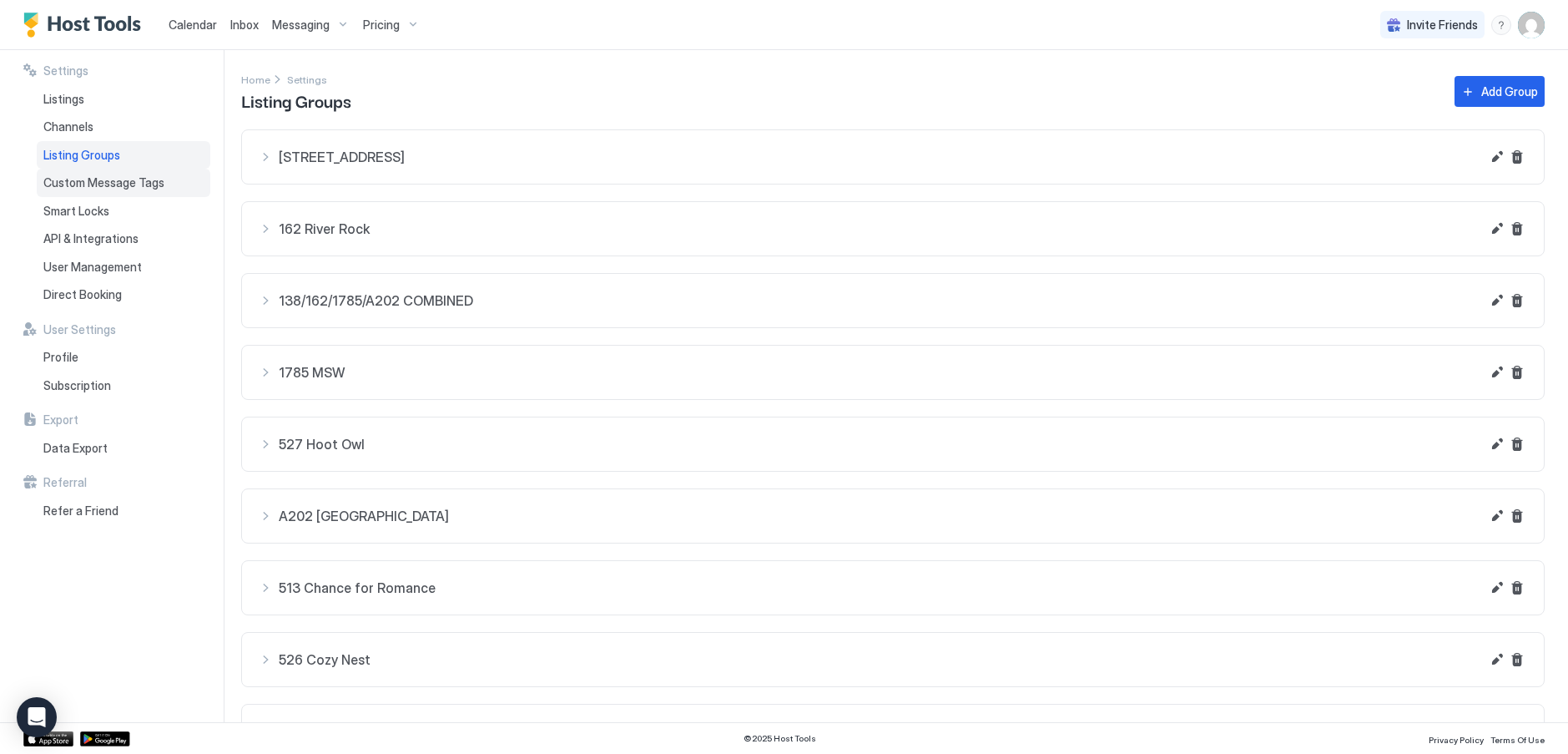
click at [83, 182] on span "Custom Message Tags" at bounding box center [104, 183] width 121 height 15
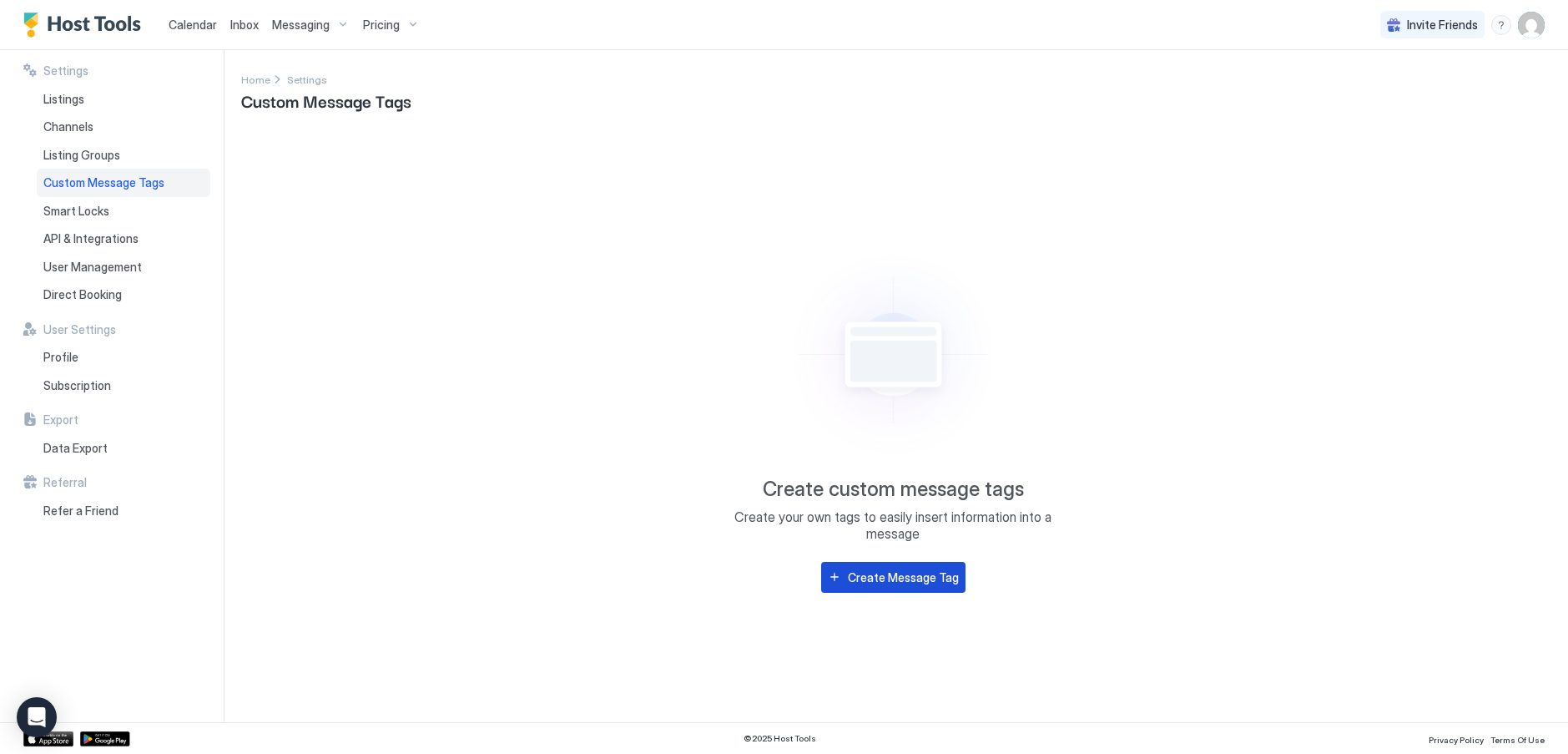
click at [921, 580] on div "Create Message Tag" at bounding box center [903, 577] width 111 height 18
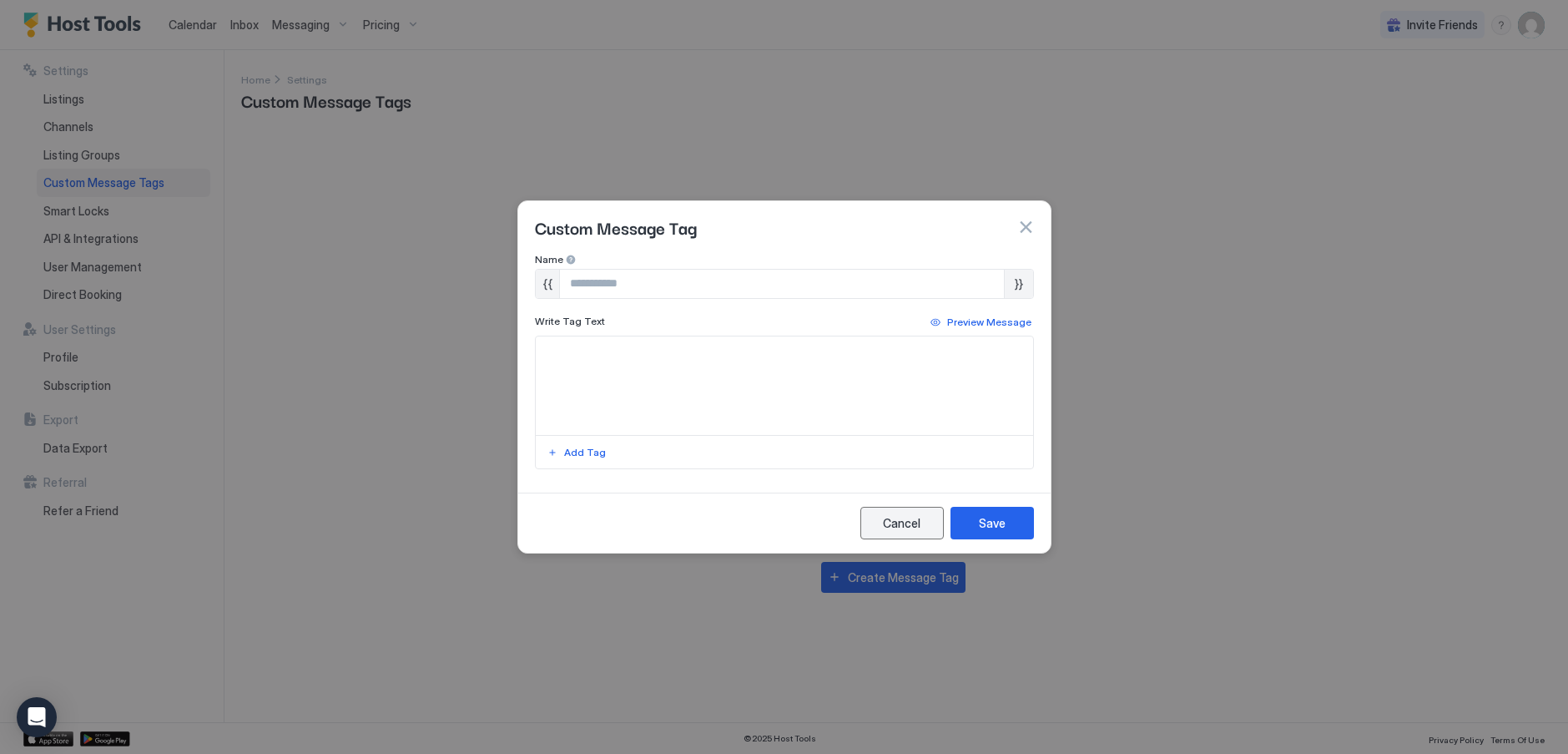
click at [906, 517] on div "Cancel" at bounding box center [902, 523] width 38 height 18
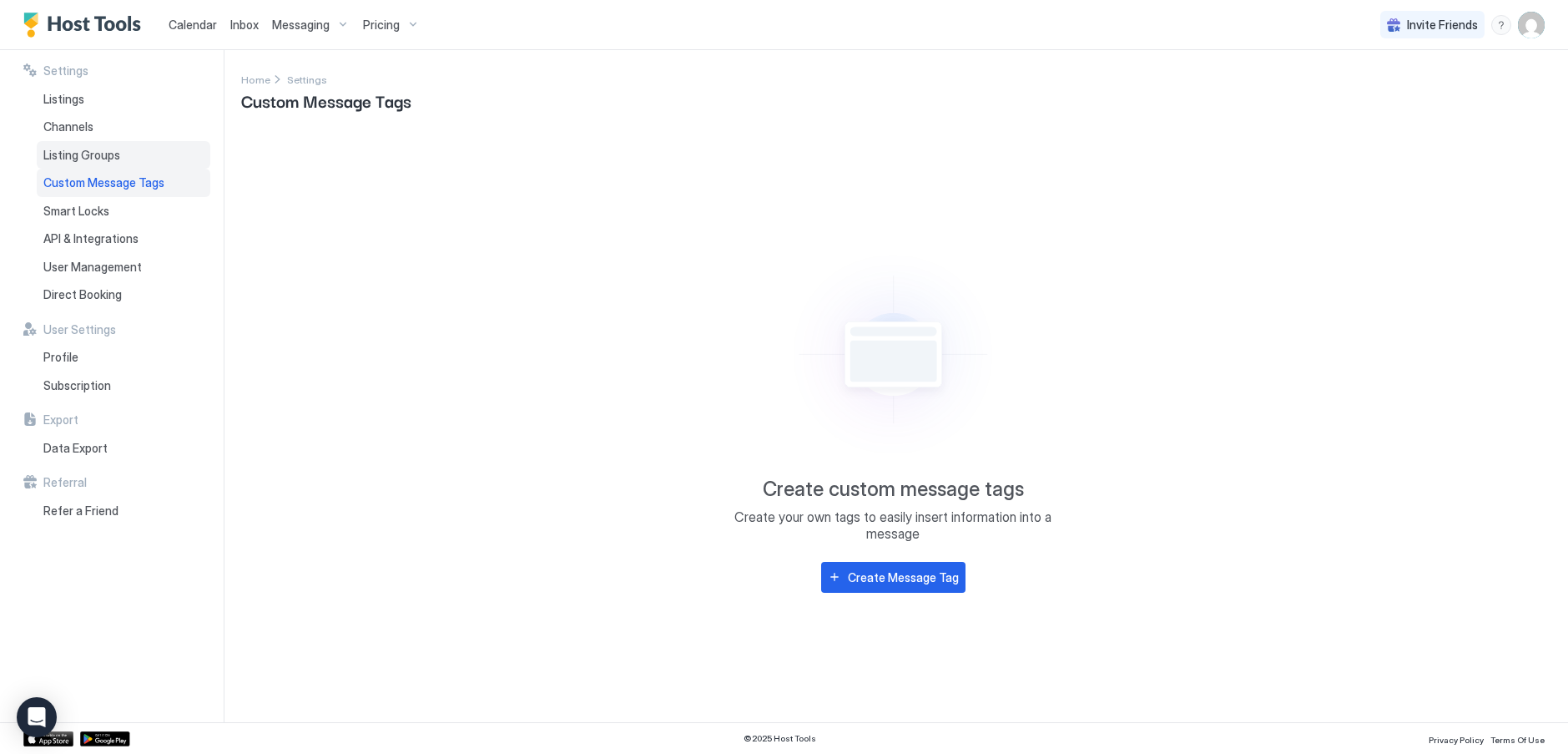
click at [94, 157] on span "Listing Groups" at bounding box center [81, 154] width 76 height 15
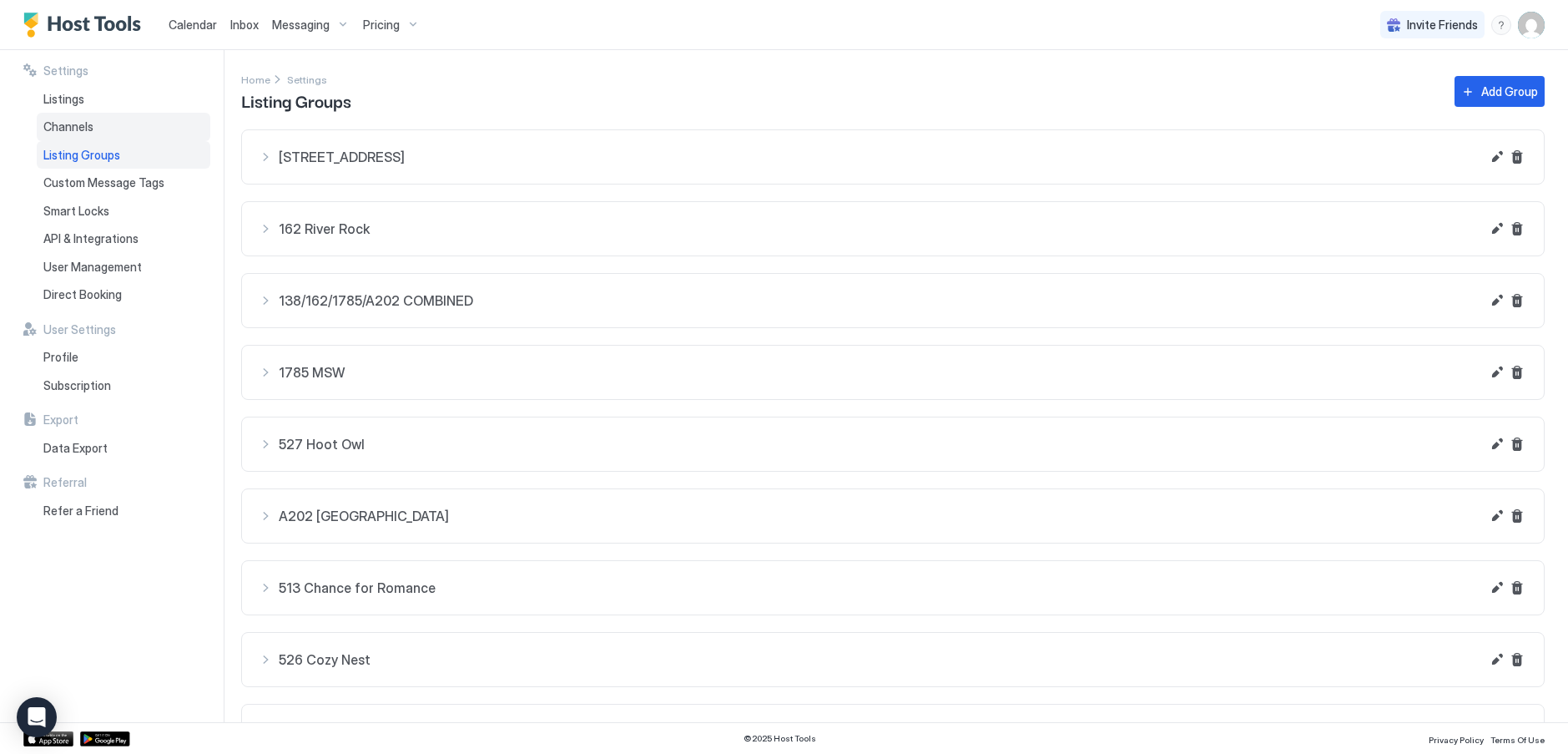
click at [76, 125] on span "Channels" at bounding box center [68, 126] width 50 height 15
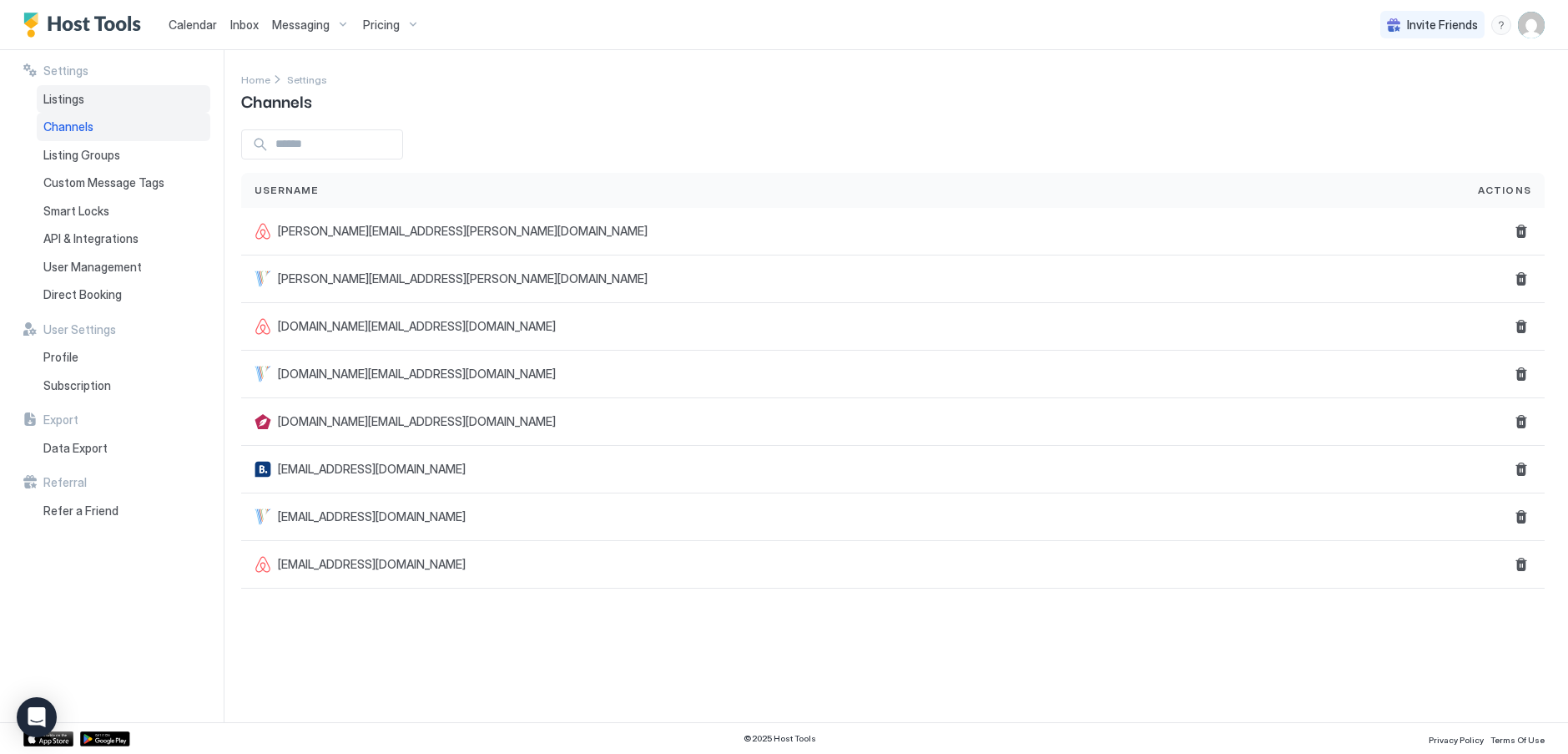
click at [77, 103] on span "Listings" at bounding box center [63, 99] width 41 height 15
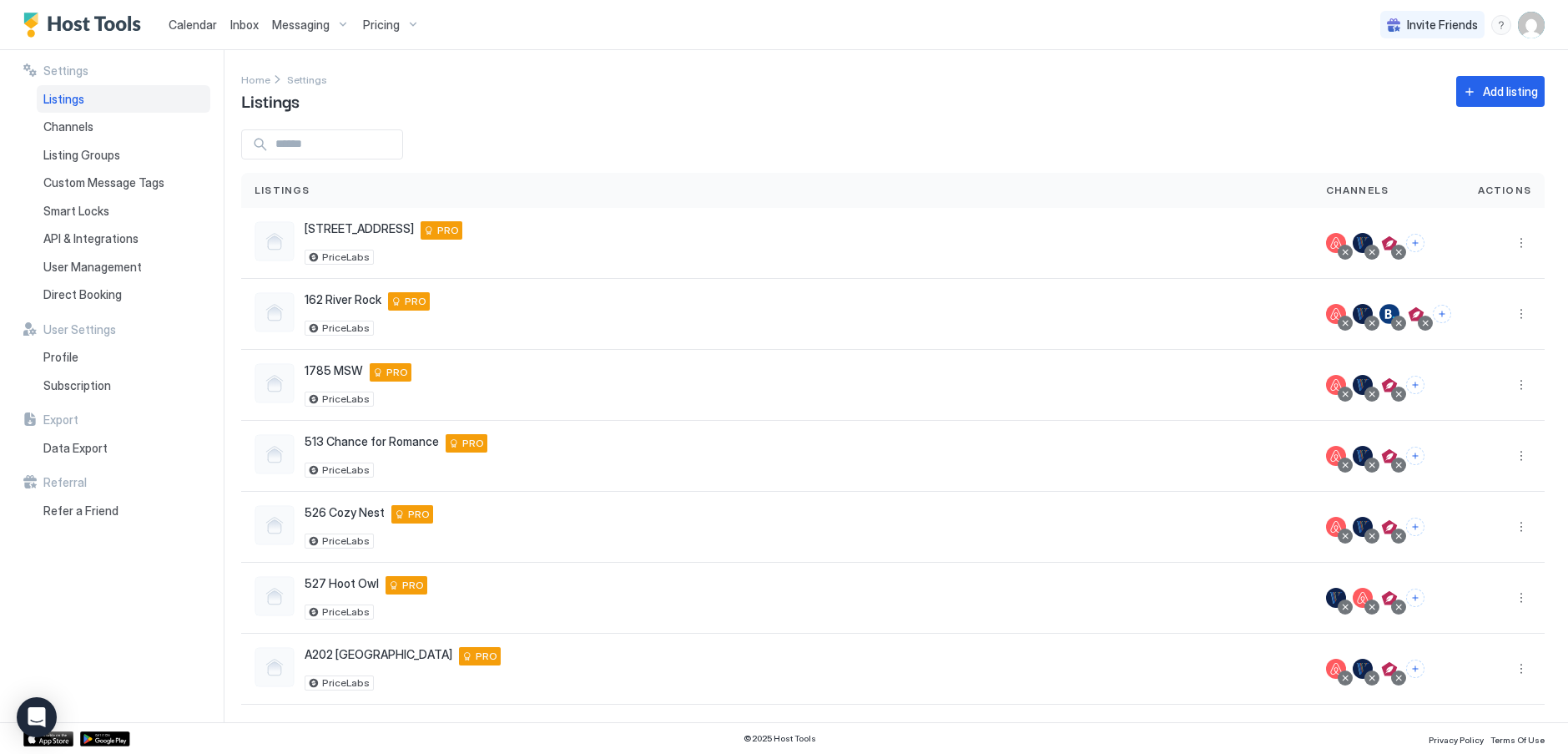
click at [198, 18] on span "Calendar" at bounding box center [192, 25] width 48 height 14
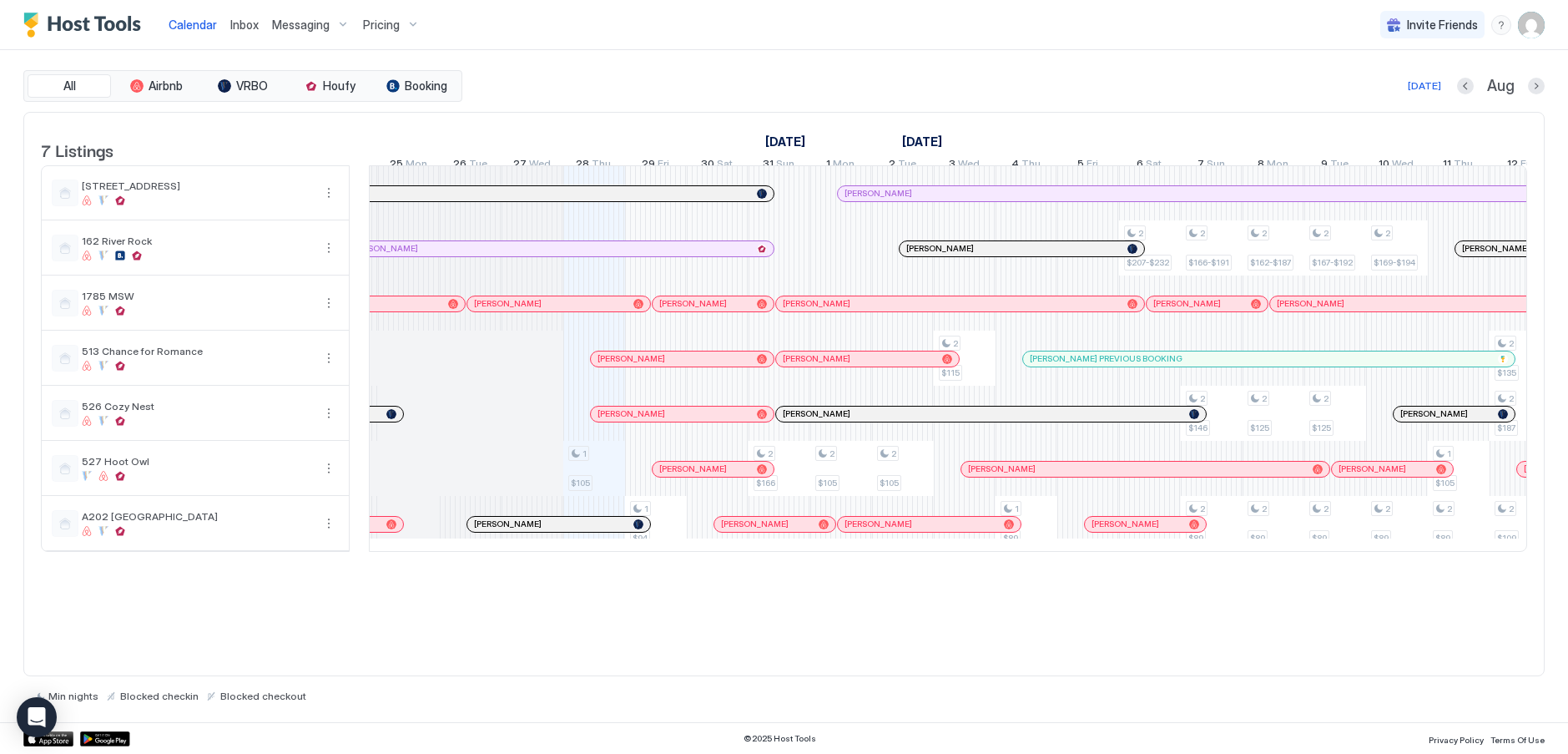
scroll to position [0, 725]
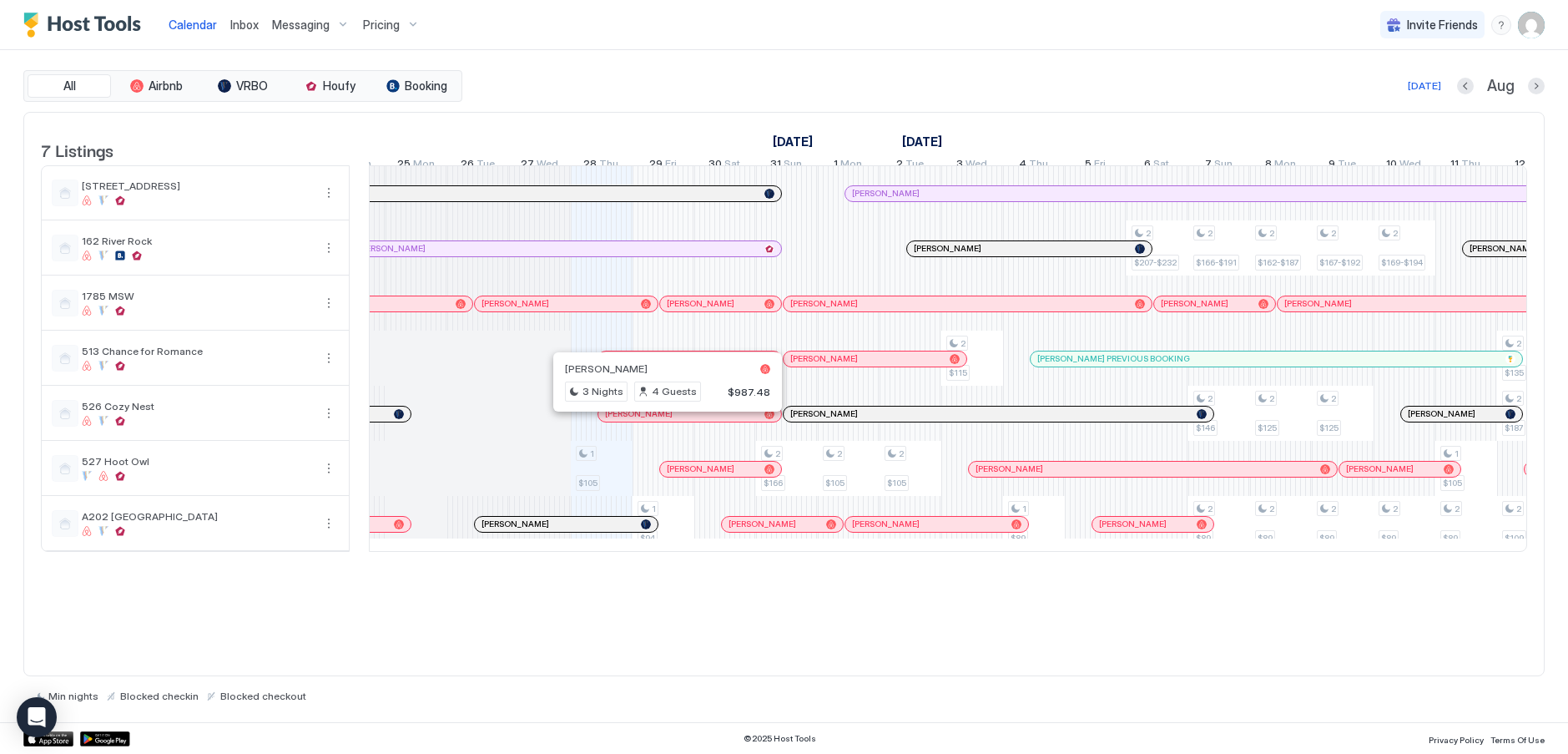
click at [660, 420] on div at bounding box center [659, 413] width 13 height 13
